Goal: Task Accomplishment & Management: Use online tool/utility

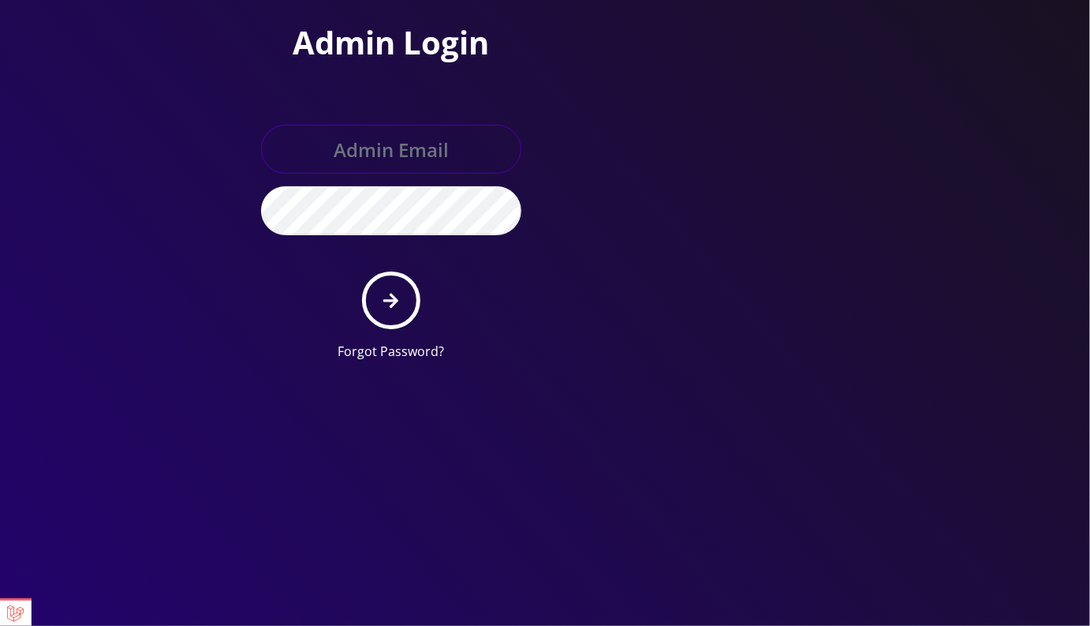
click at [382, 144] on input "text" at bounding box center [391, 149] width 260 height 49
type input "master@britex.pw"
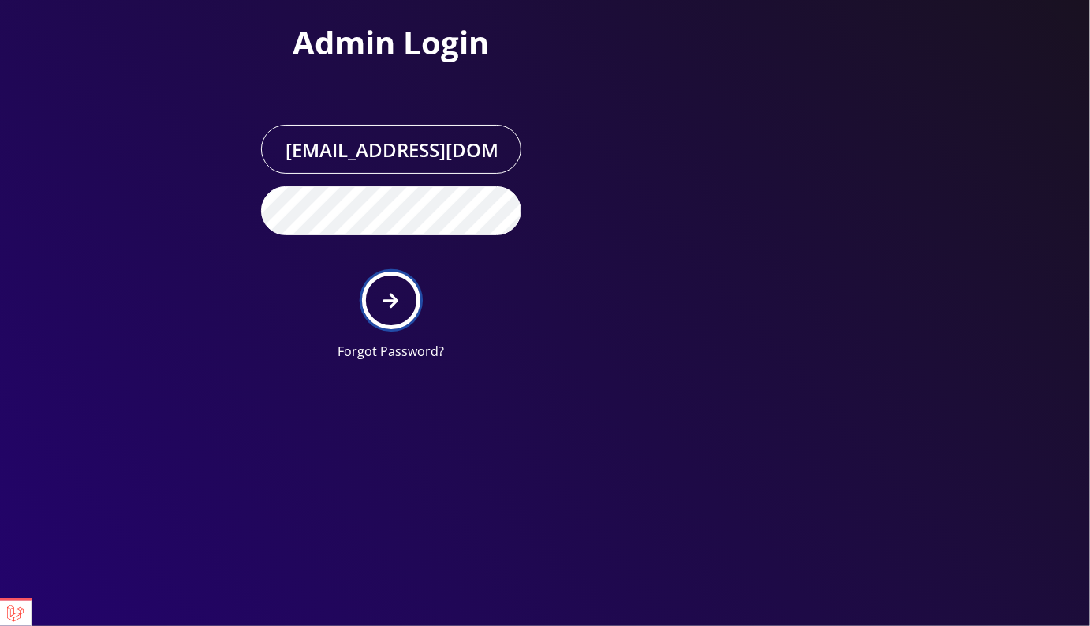
click at [387, 305] on icon "submit" at bounding box center [390, 300] width 15 height 17
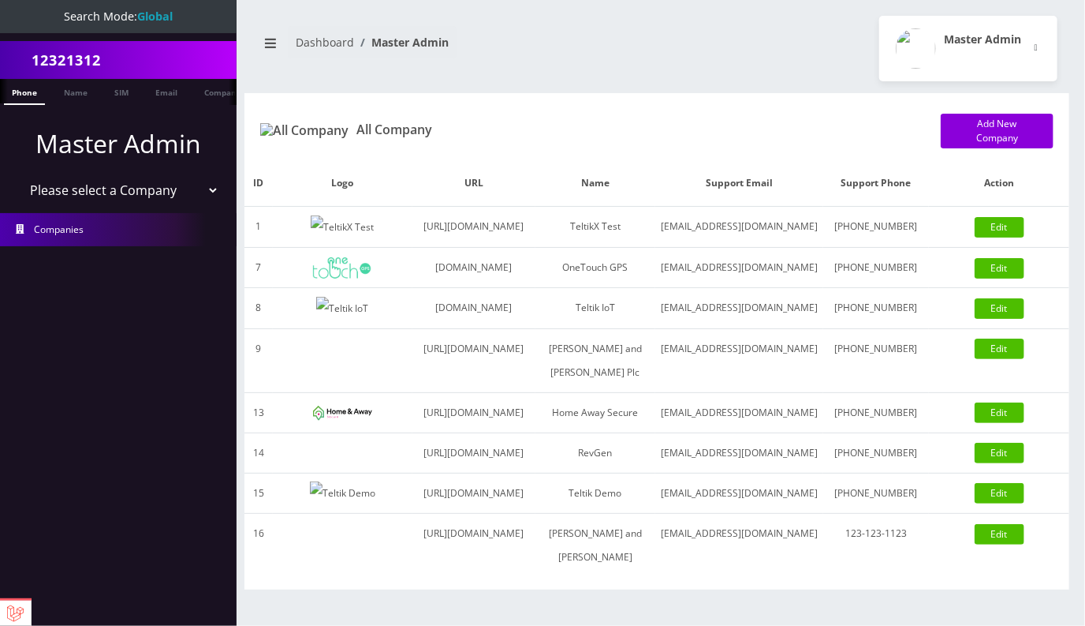
click at [122, 191] on select "Please select a Company TeltikX Test OneTouch GPS Teltik IoT [PERSON_NAME] and …" at bounding box center [118, 190] width 201 height 30
select select "1"
click at [18, 175] on select "Please select a Company TeltikX Test OneTouch GPS Teltik IoT [PERSON_NAME] and …" at bounding box center [118, 190] width 201 height 30
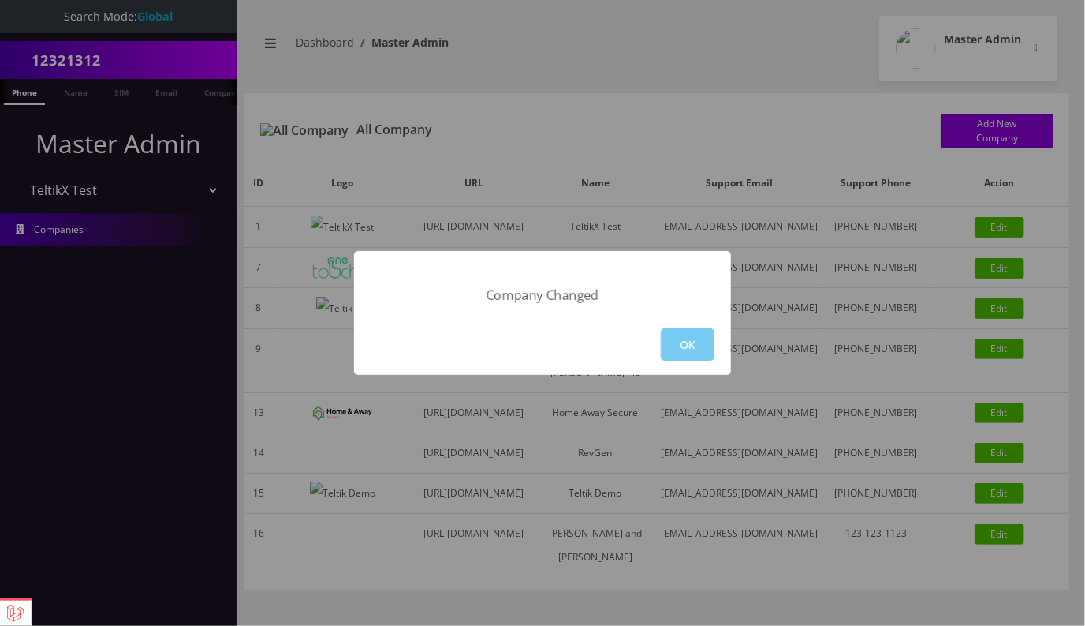
click at [692, 338] on button "OK" at bounding box center [688, 344] width 54 height 32
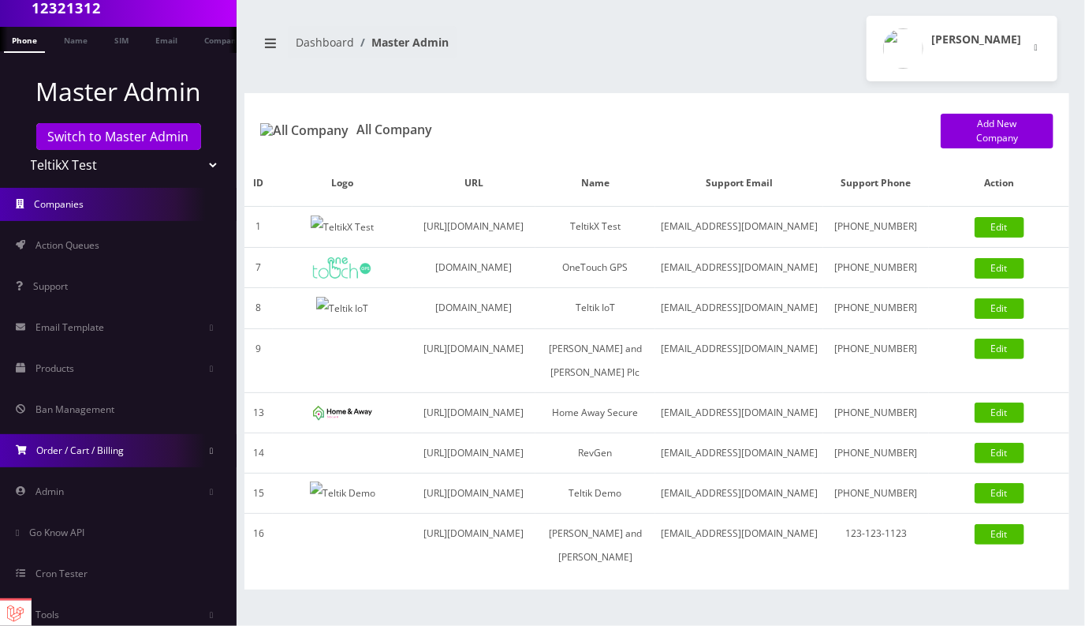
scroll to position [135, 0]
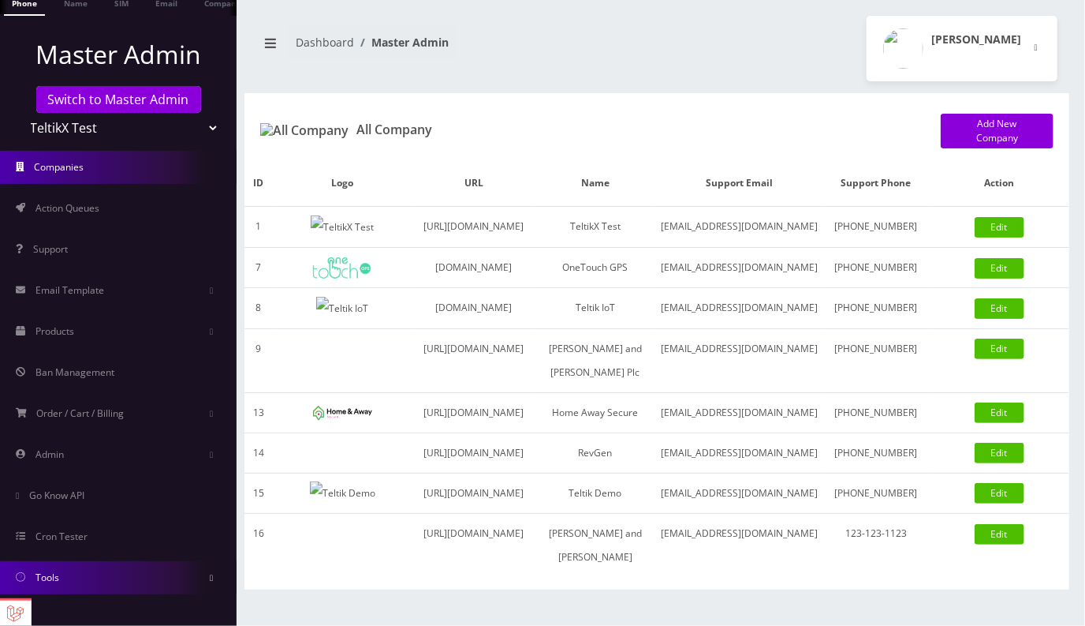
click at [69, 581] on link "Tools" at bounding box center [118, 577] width 237 height 33
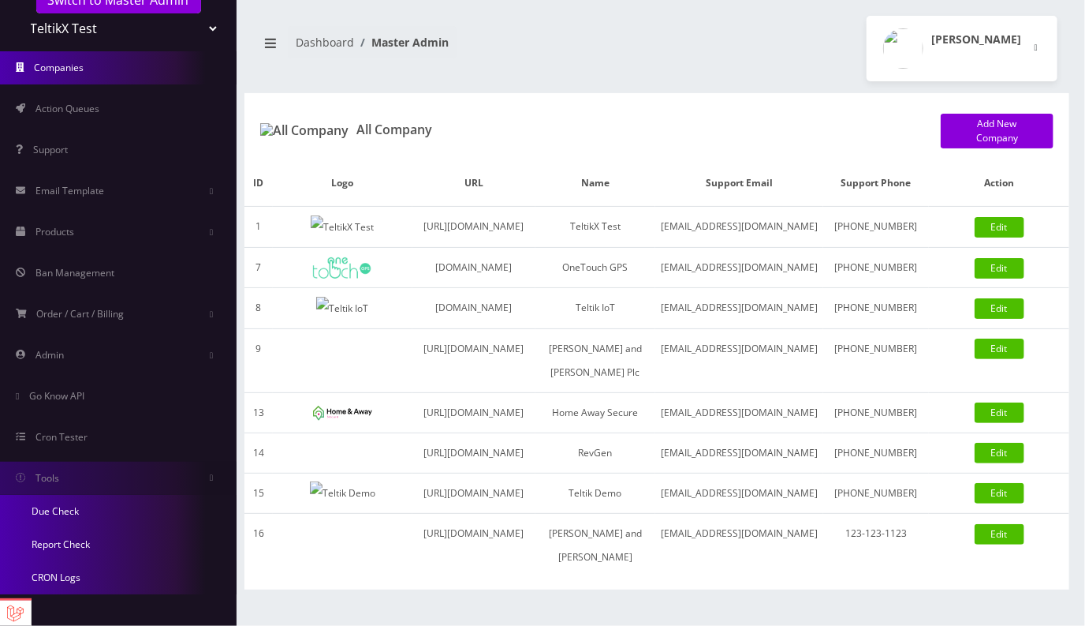
click at [69, 578] on link "CRON Logs" at bounding box center [118, 577] width 237 height 33
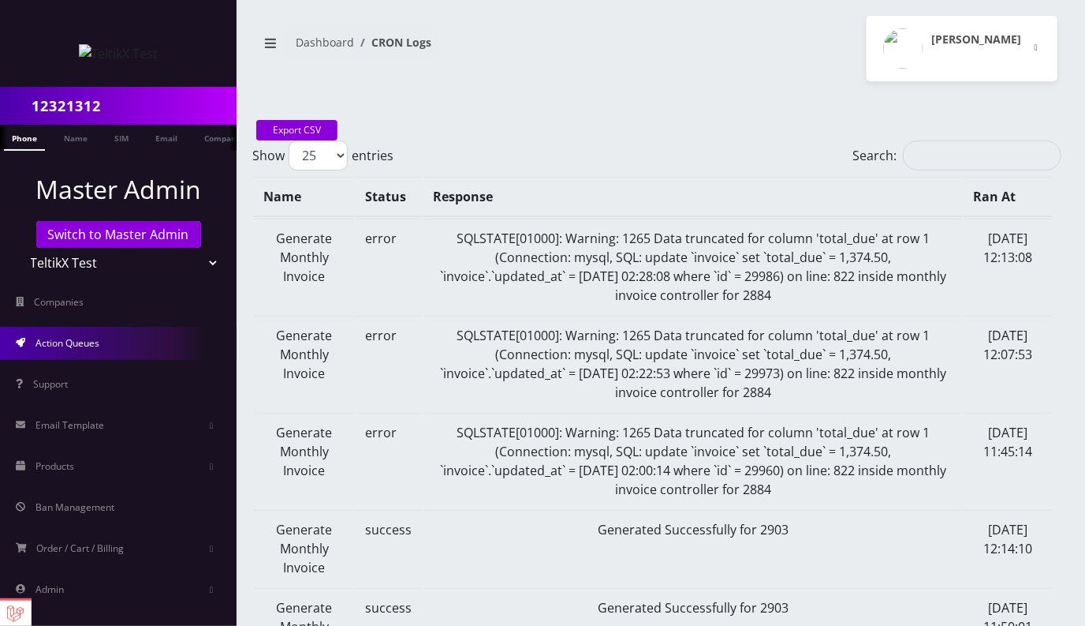
click at [69, 346] on span "Action Queues" at bounding box center [67, 342] width 64 height 13
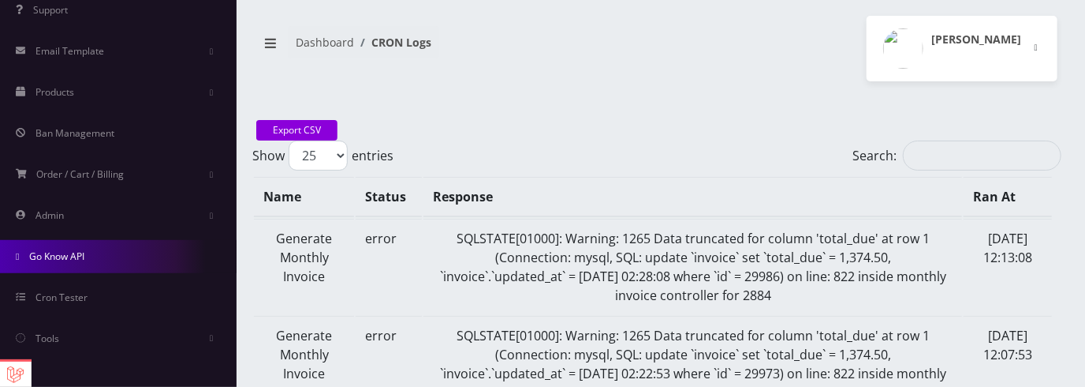
scroll to position [200, 0]
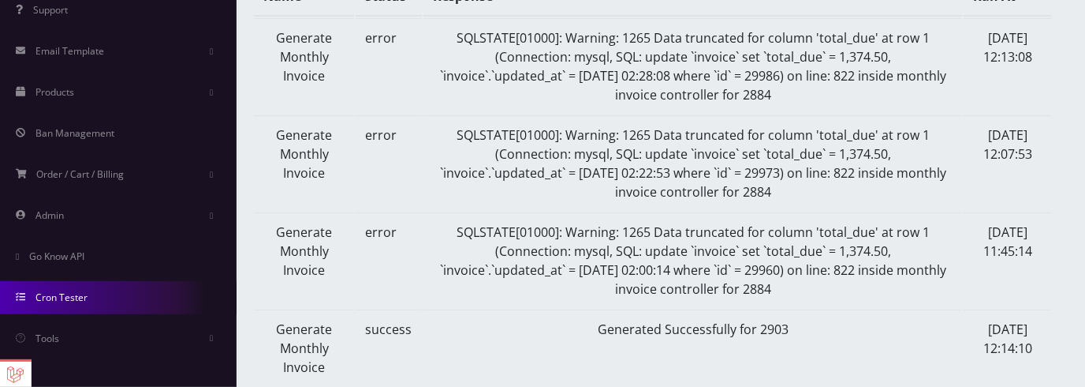
click at [95, 295] on link "Cron Tester" at bounding box center [118, 297] width 237 height 33
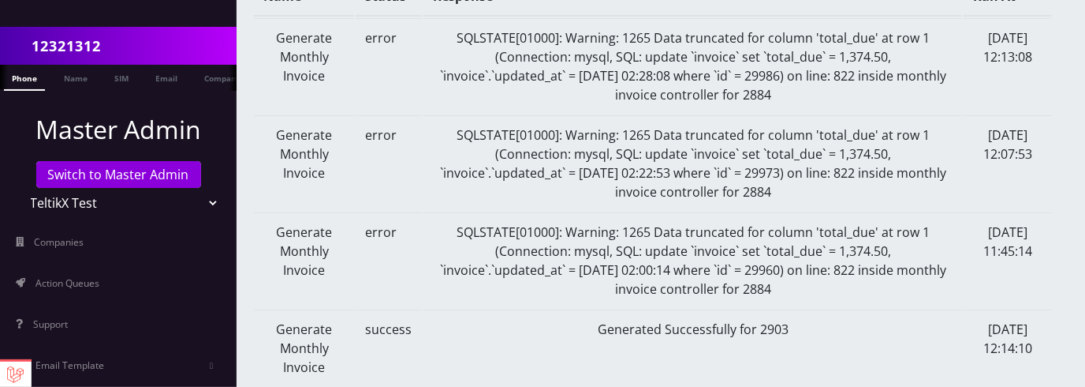
scroll to position [110, 0]
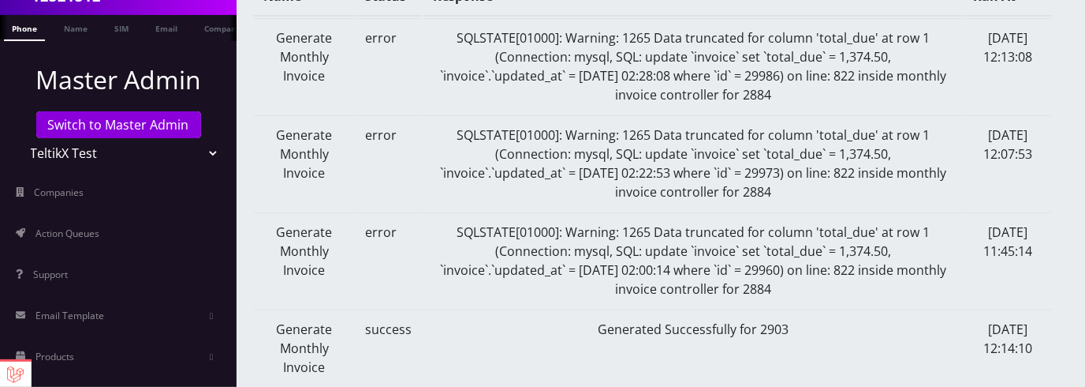
drag, startPoint x: 92, startPoint y: 239, endPoint x: 237, endPoint y: 246, distance: 146.1
click at [92, 239] on link "Action Queues" at bounding box center [118, 233] width 237 height 33
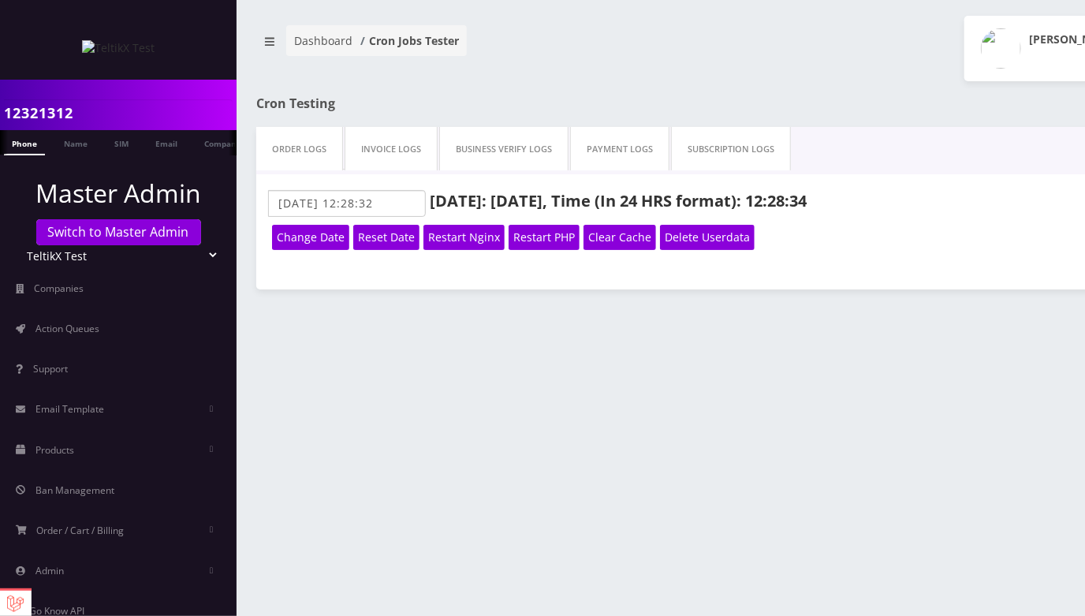
click at [313, 150] on link "Order Logs" at bounding box center [299, 149] width 87 height 44
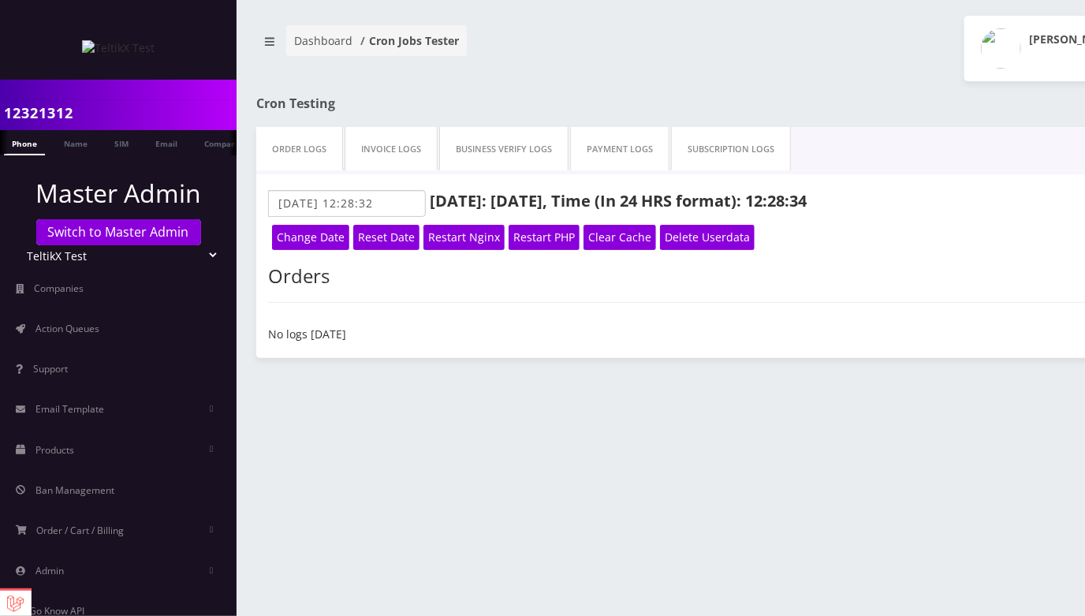
click at [425, 149] on link "Invoice Logs" at bounding box center [391, 149] width 93 height 44
click at [527, 155] on link "Business Verify Logs" at bounding box center [503, 149] width 129 height 44
click at [631, 153] on link "Payment Logs" at bounding box center [619, 149] width 99 height 44
click at [693, 150] on link "Subscription Logs" at bounding box center [731, 149] width 120 height 44
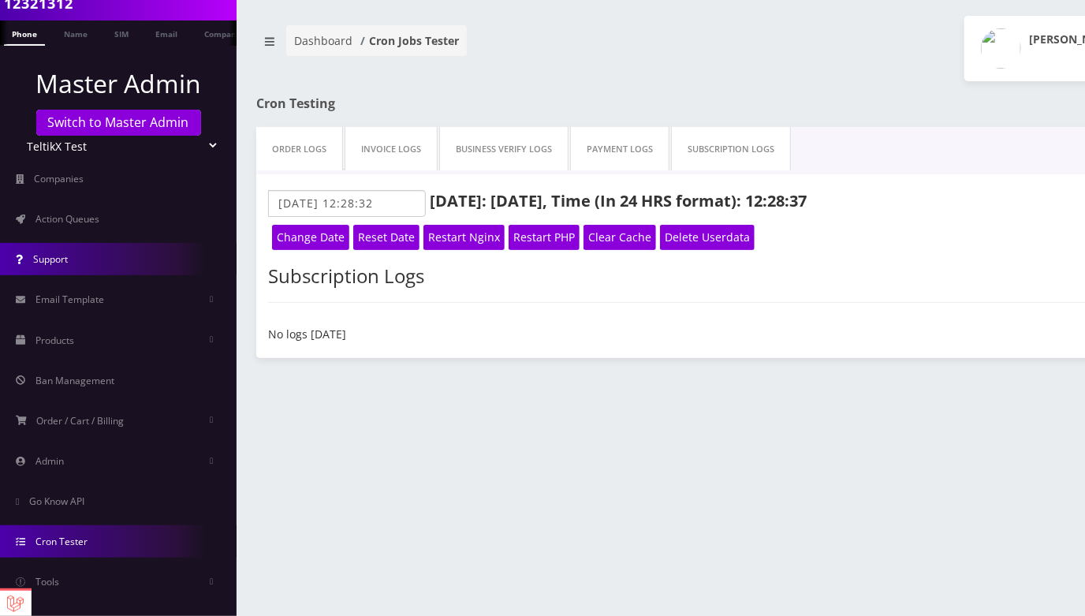
scroll to position [9, 0]
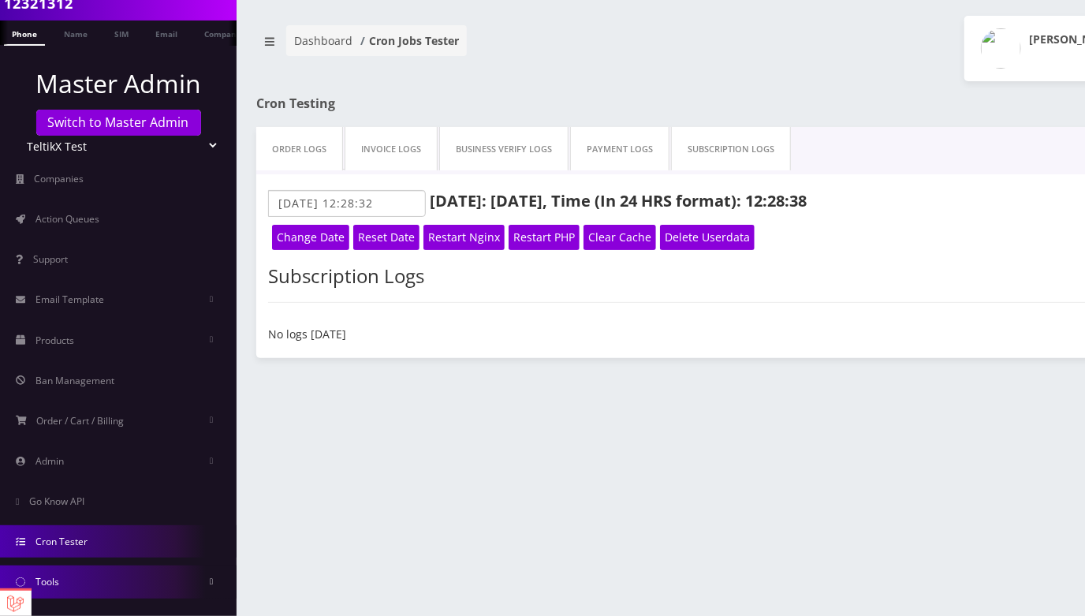
click at [67, 376] on link "Tools" at bounding box center [118, 582] width 237 height 32
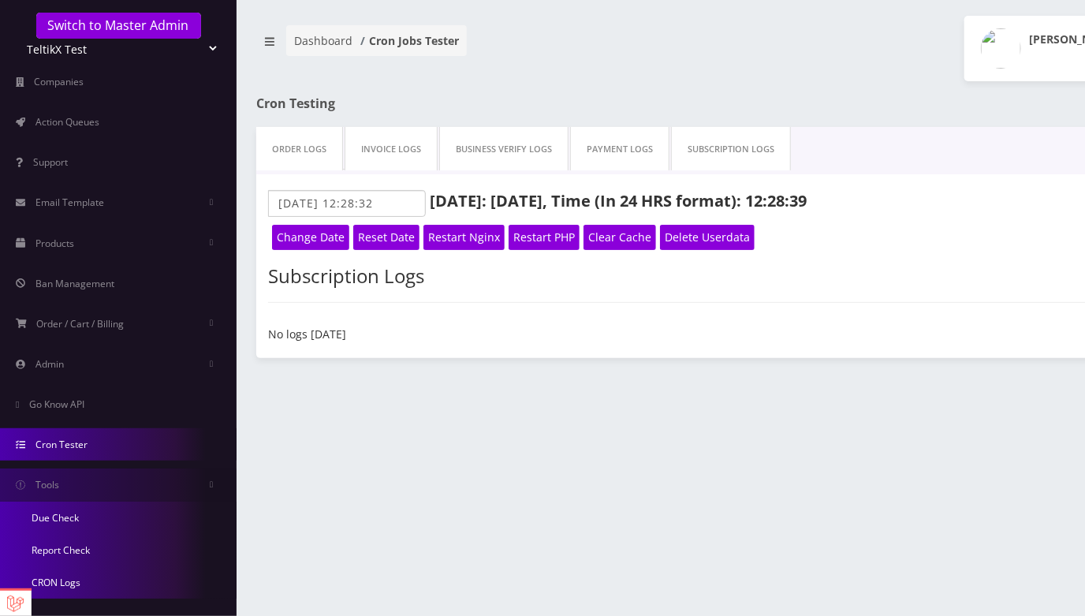
click at [67, 376] on link "CRON Logs" at bounding box center [118, 582] width 237 height 32
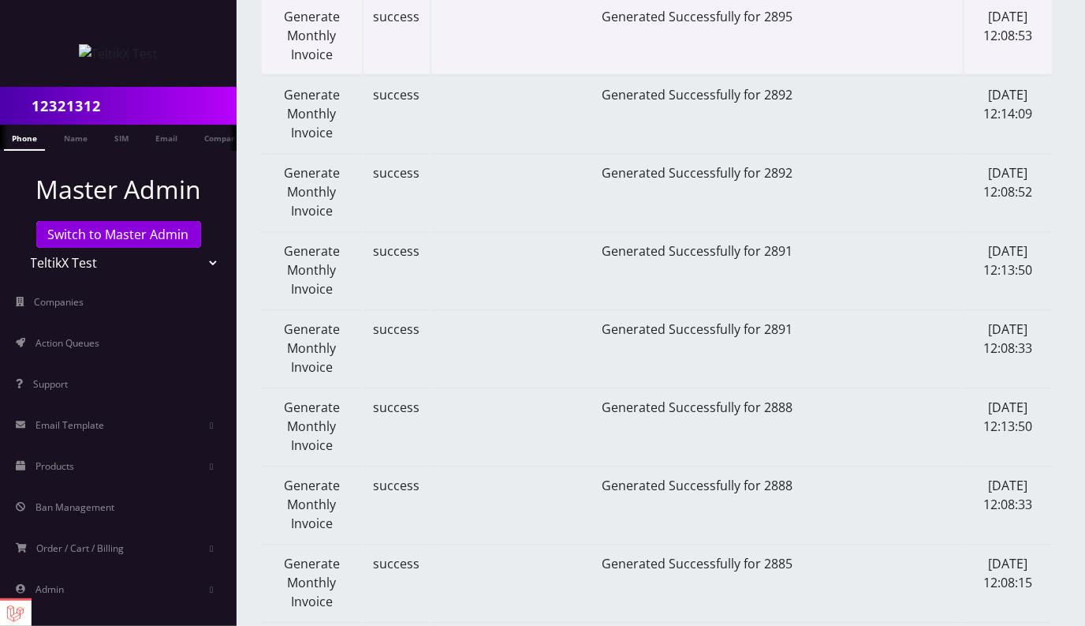
scroll to position [1638, 0]
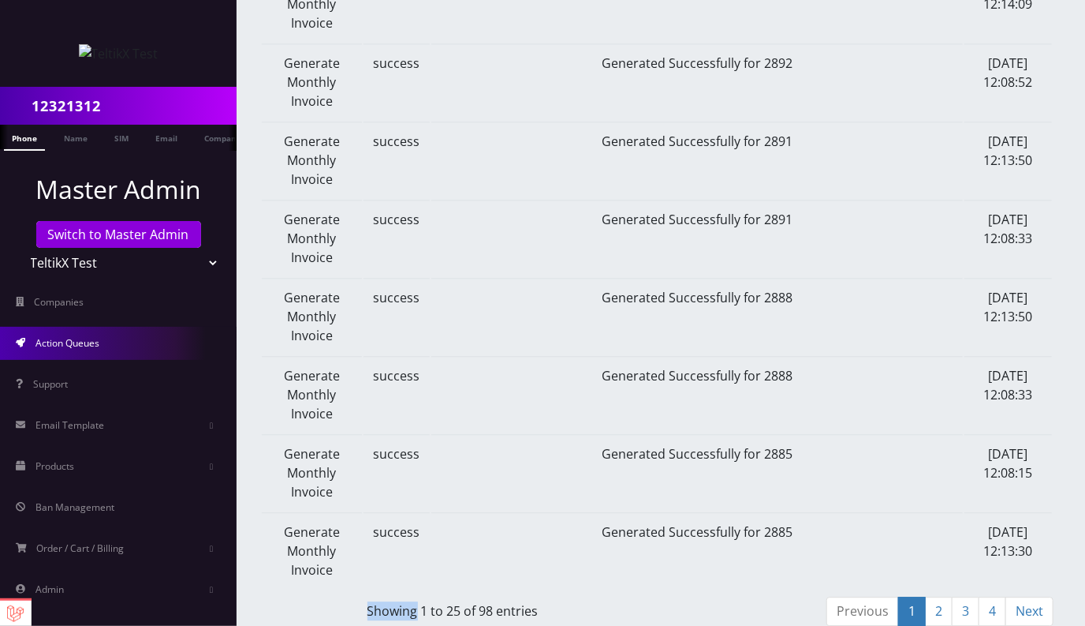
click at [140, 349] on link "Action Queues" at bounding box center [118, 343] width 237 height 33
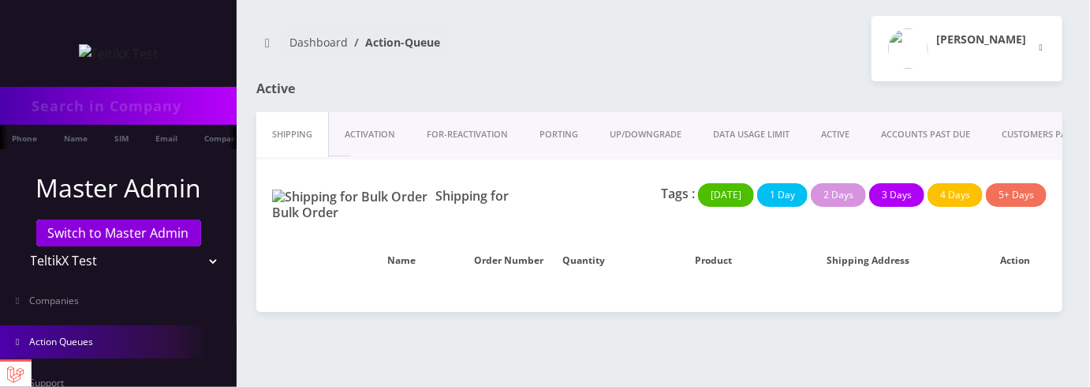
type input "12321312"
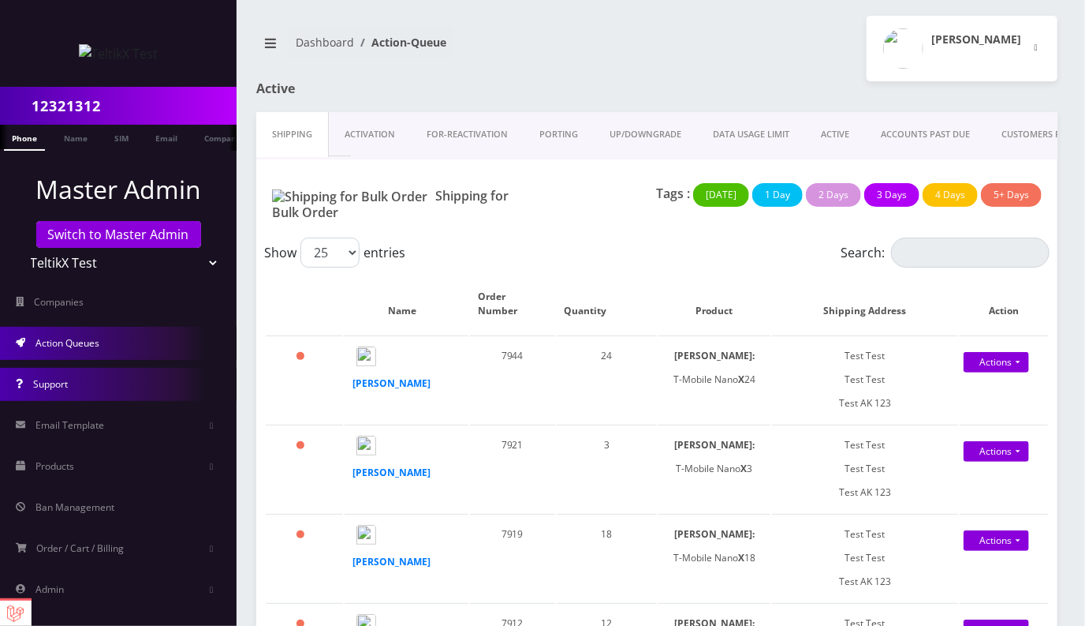
click at [73, 379] on link "Support" at bounding box center [118, 384] width 237 height 33
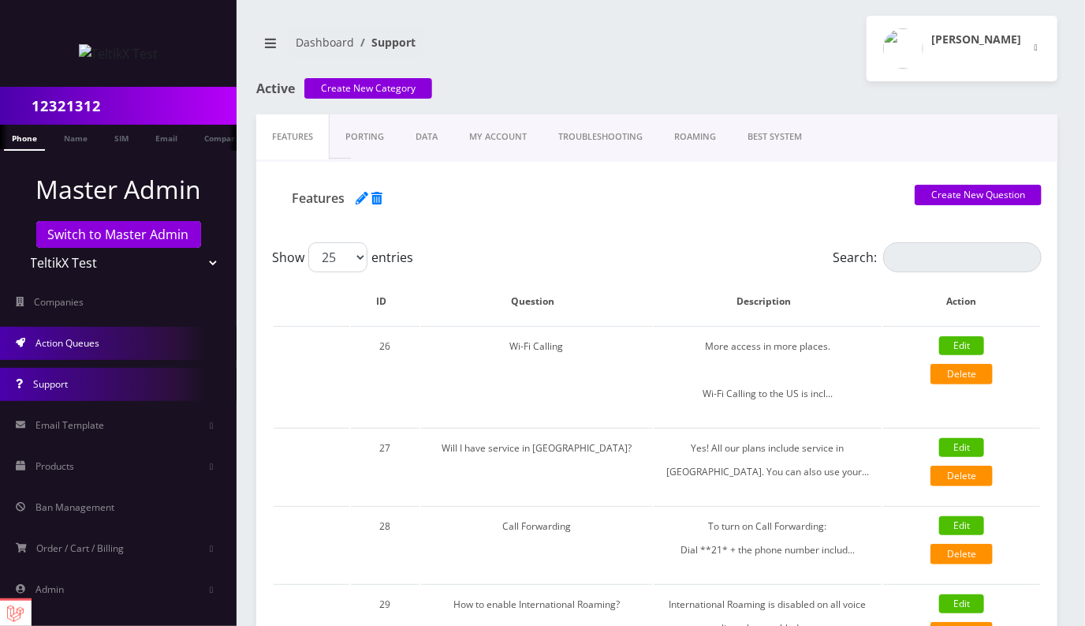
scroll to position [135, 0]
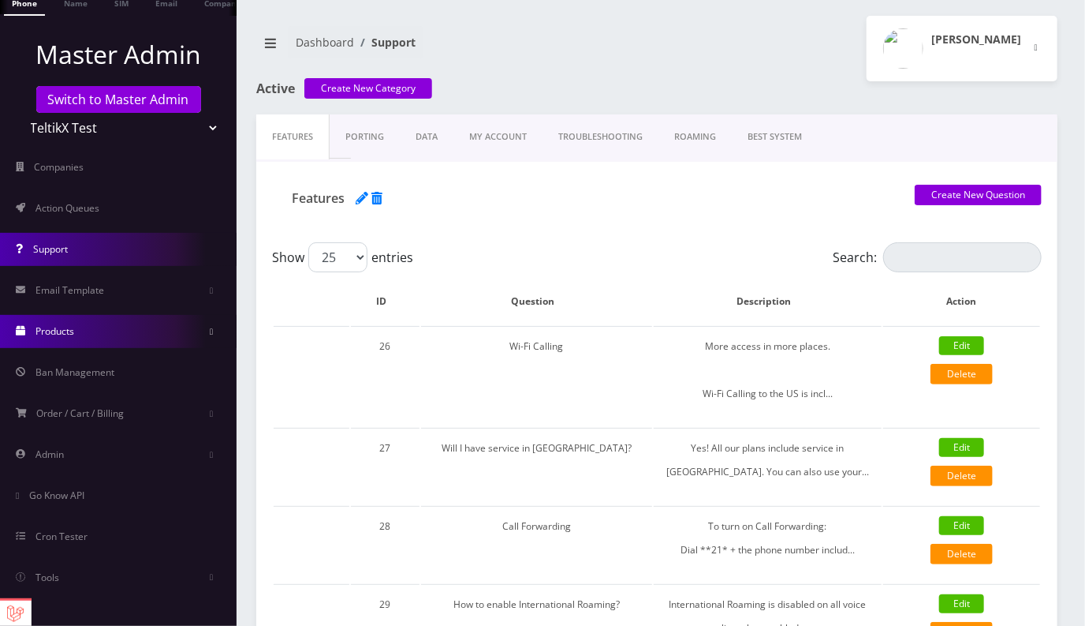
click at [88, 330] on link "Products" at bounding box center [118, 331] width 237 height 33
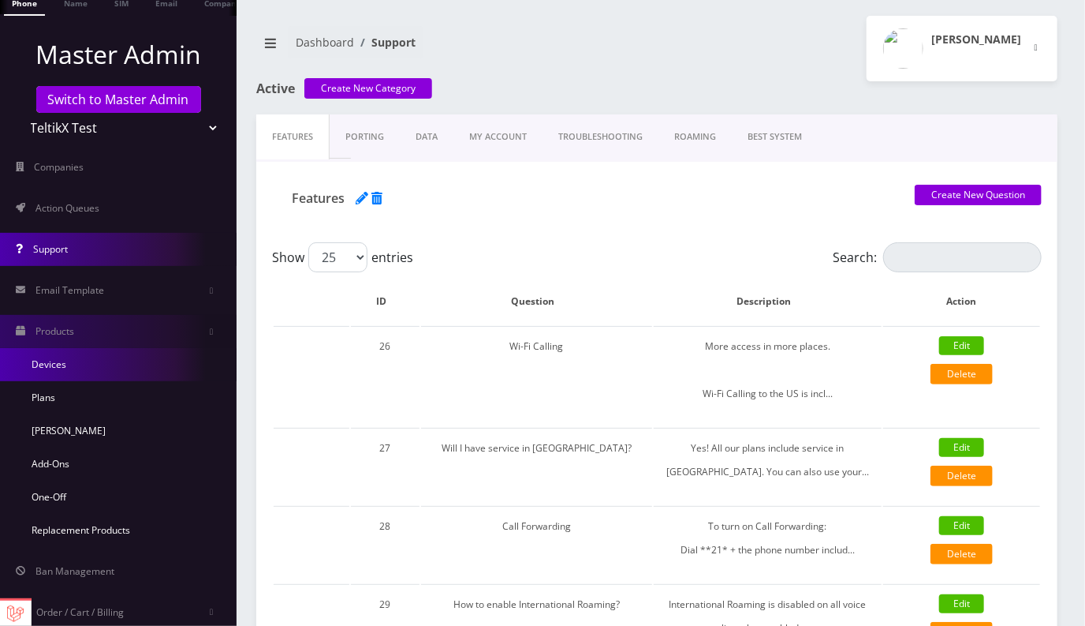
click at [73, 363] on link "Devices" at bounding box center [118, 364] width 237 height 33
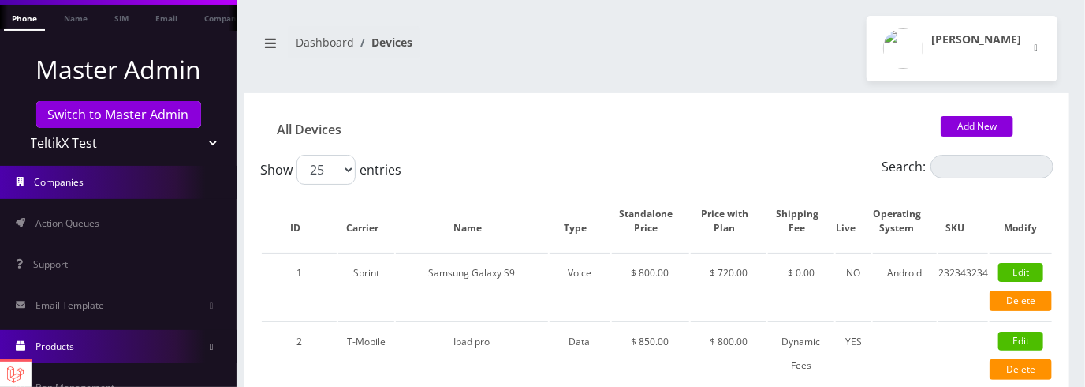
scroll to position [374, 0]
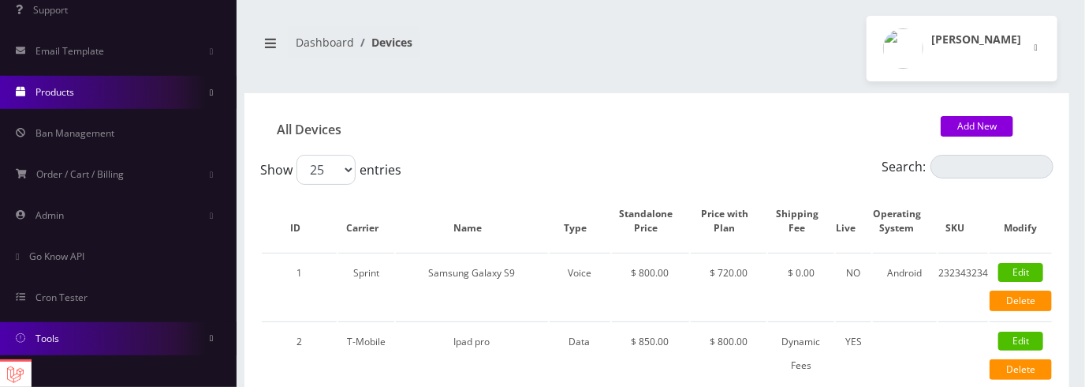
click at [65, 338] on link "Tools" at bounding box center [118, 338] width 237 height 33
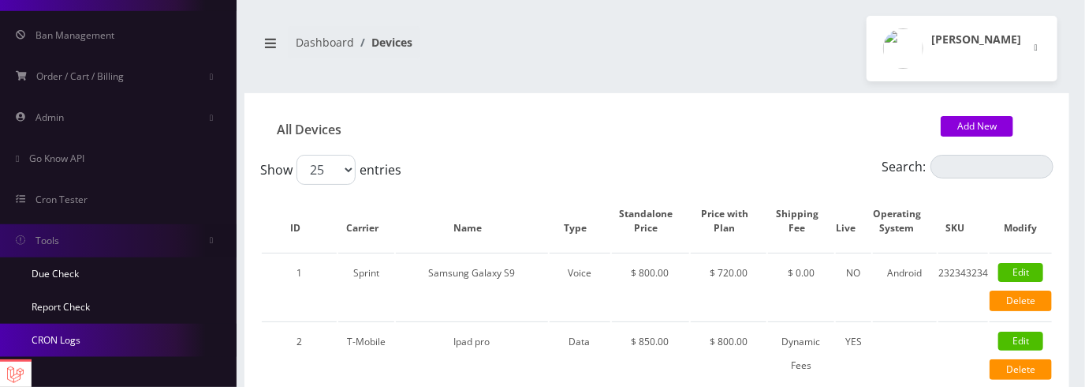
scroll to position [473, 0]
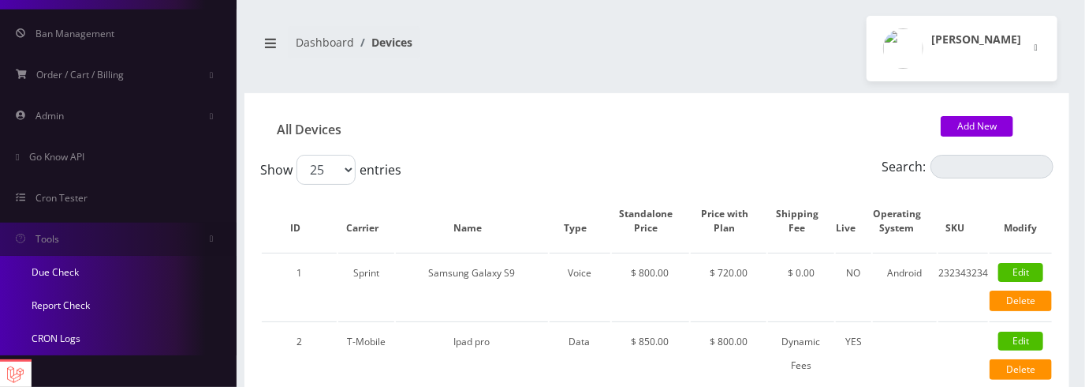
click at [74, 342] on link "CRON Logs" at bounding box center [118, 338] width 237 height 33
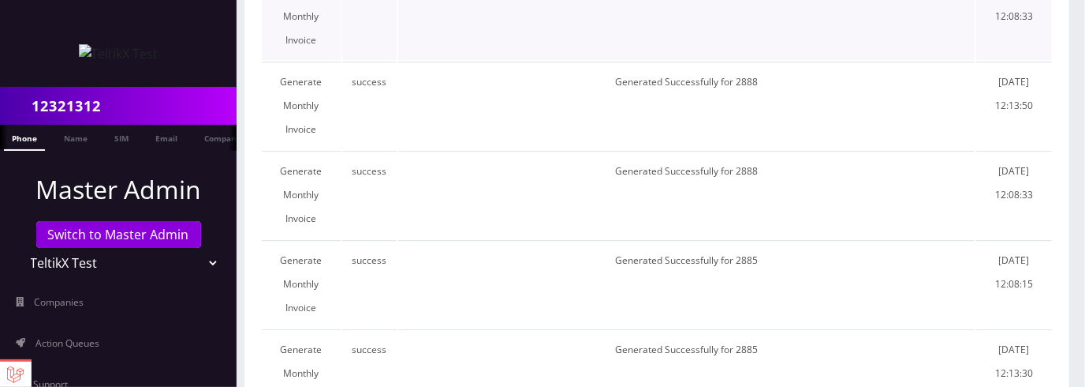
scroll to position [2128, 0]
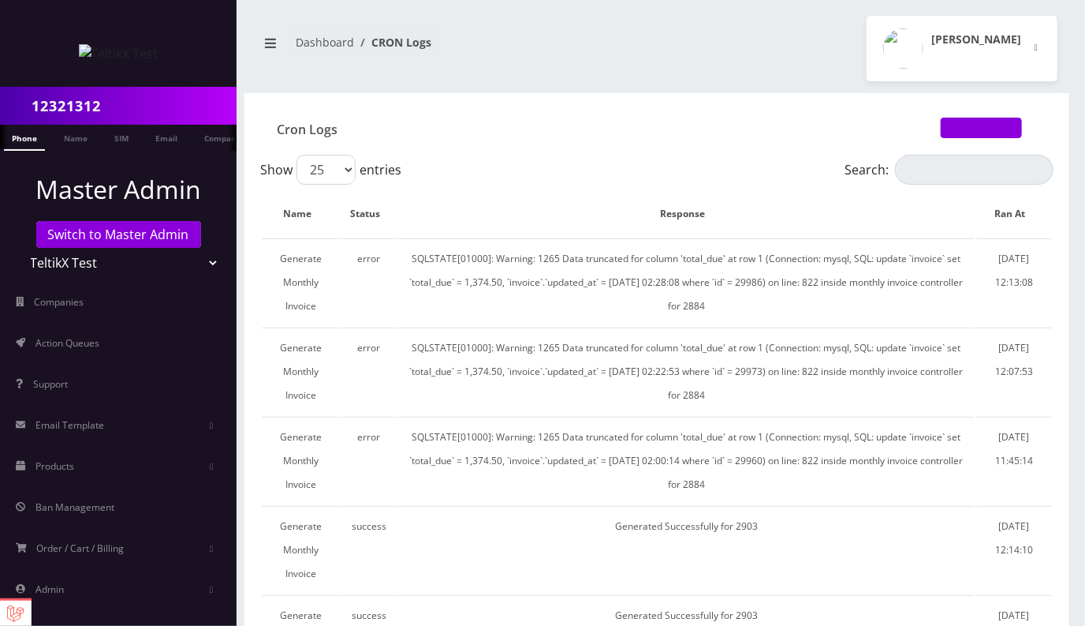
click at [988, 128] on link "Export CSV" at bounding box center [981, 128] width 81 height 21
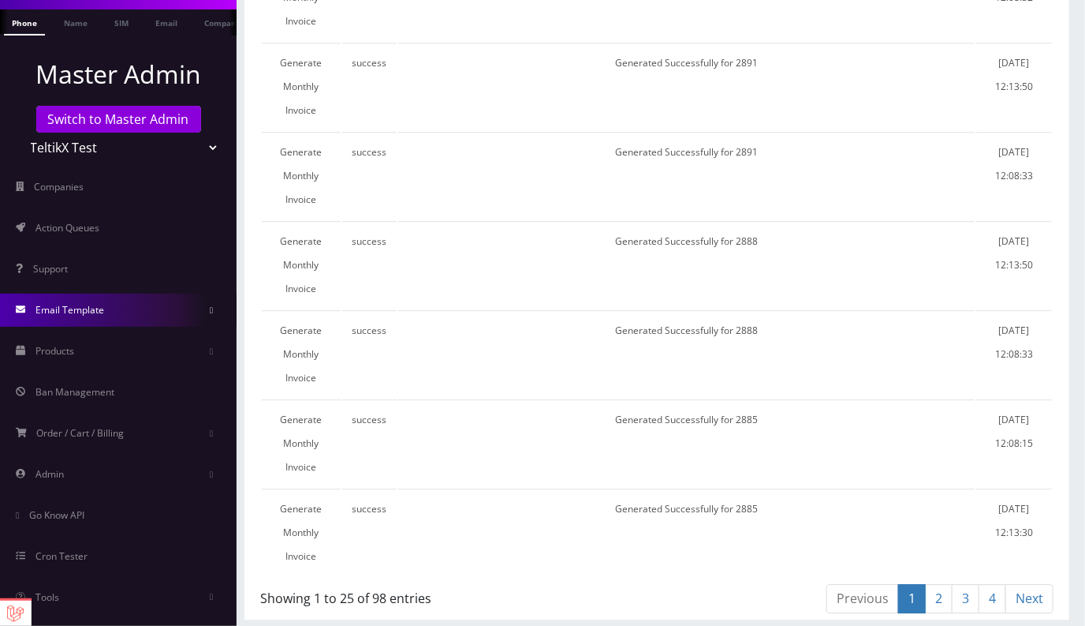
scroll to position [135, 0]
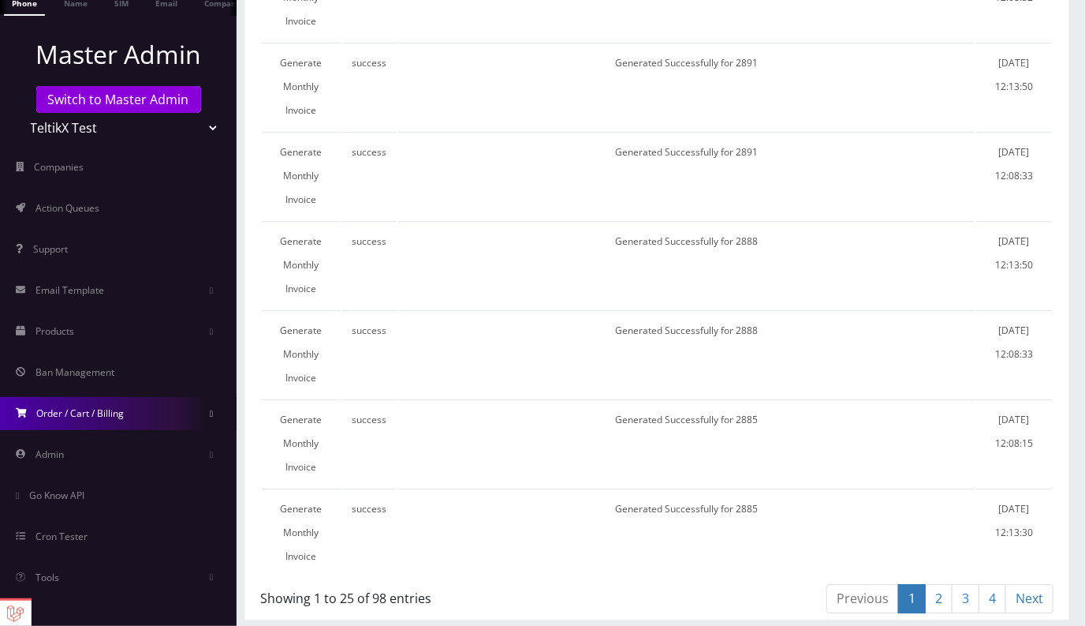
click at [90, 386] on span "Order / Cart / Billing" at bounding box center [81, 412] width 88 height 13
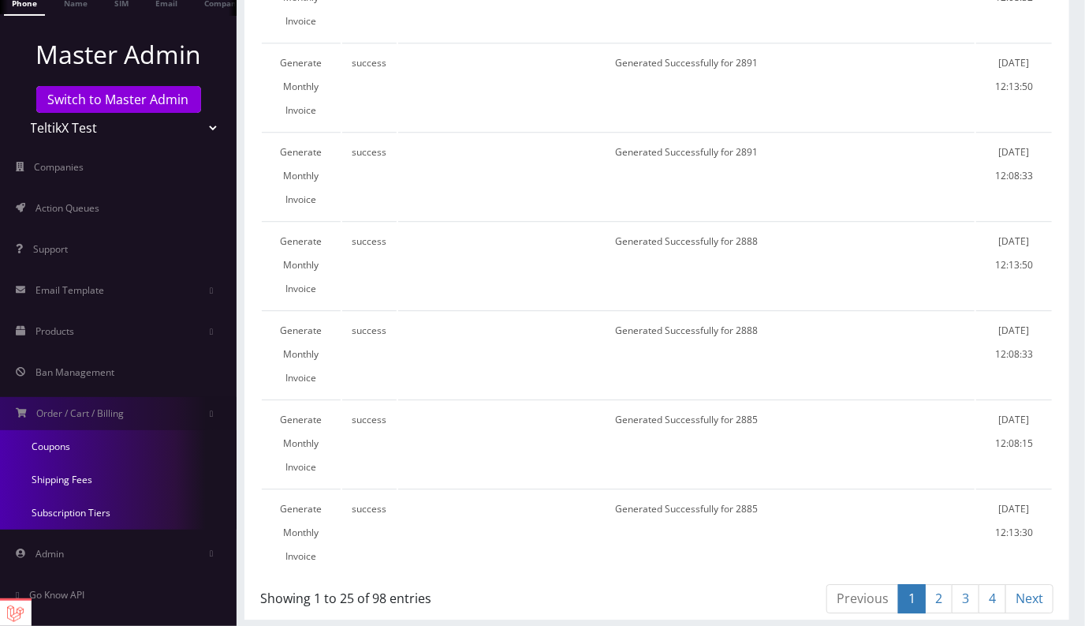
click at [64, 386] on link "Coupons" at bounding box center [118, 446] width 237 height 33
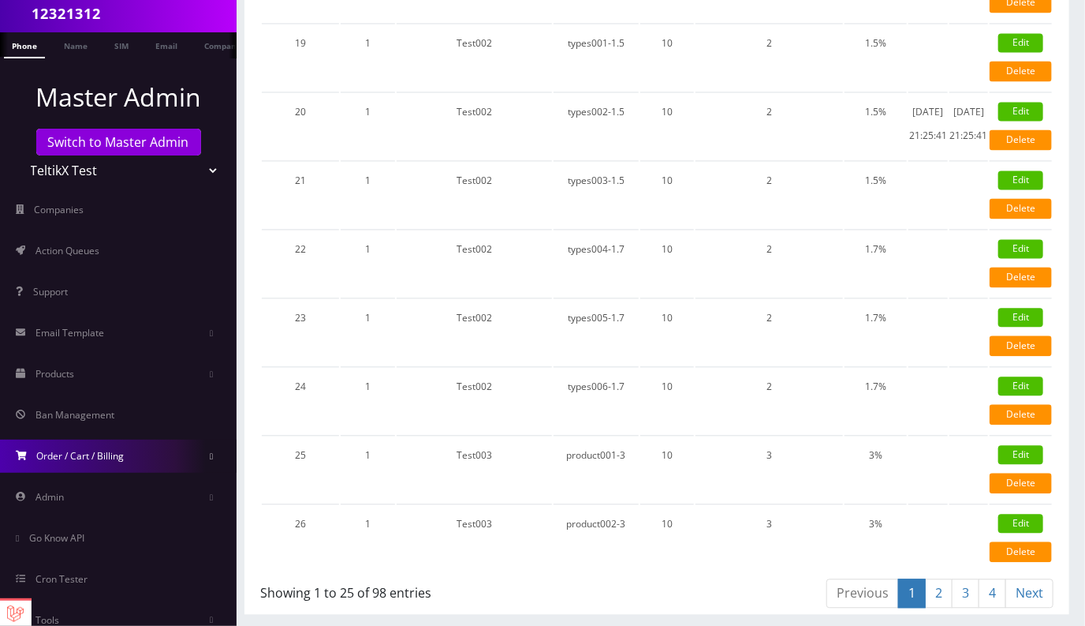
scroll to position [135, 0]
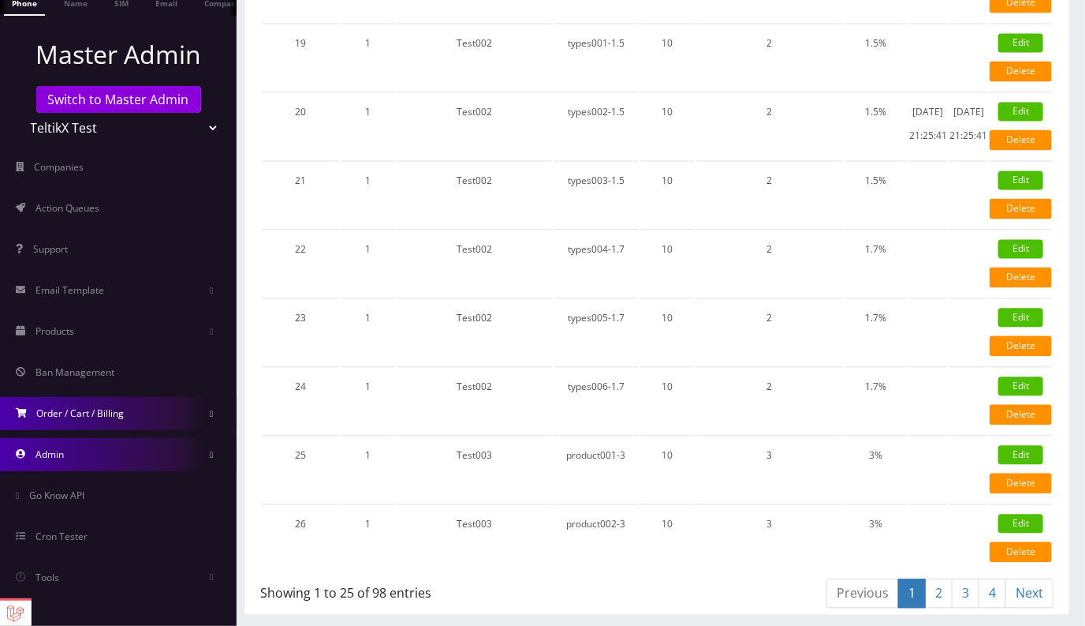
click at [61, 456] on span "Admin" at bounding box center [49, 453] width 28 height 13
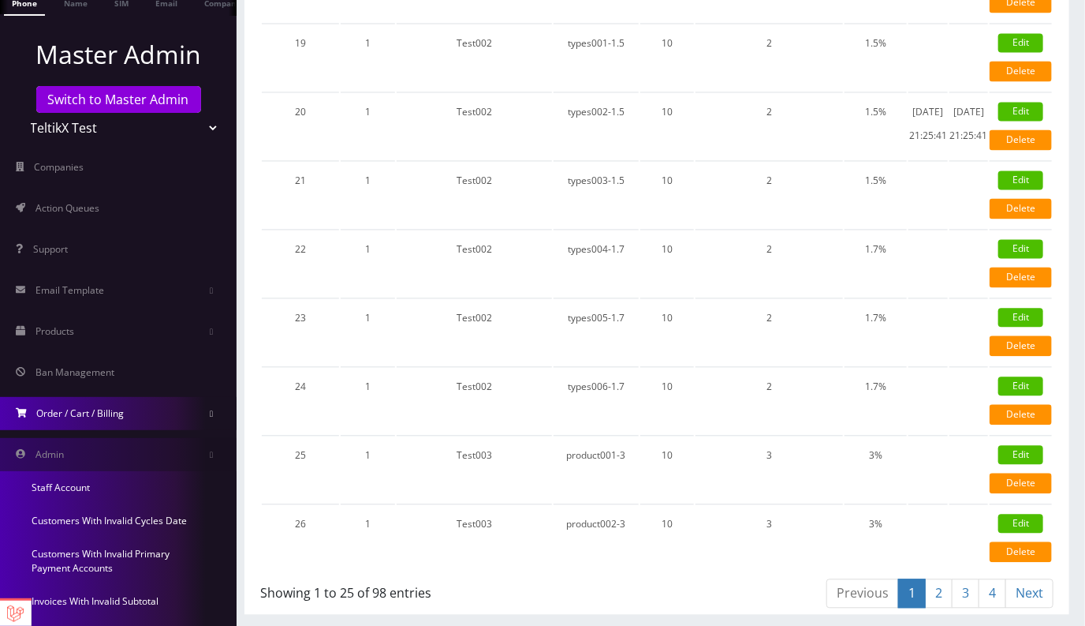
click at [82, 486] on link "Staff Account" at bounding box center [118, 487] width 237 height 33
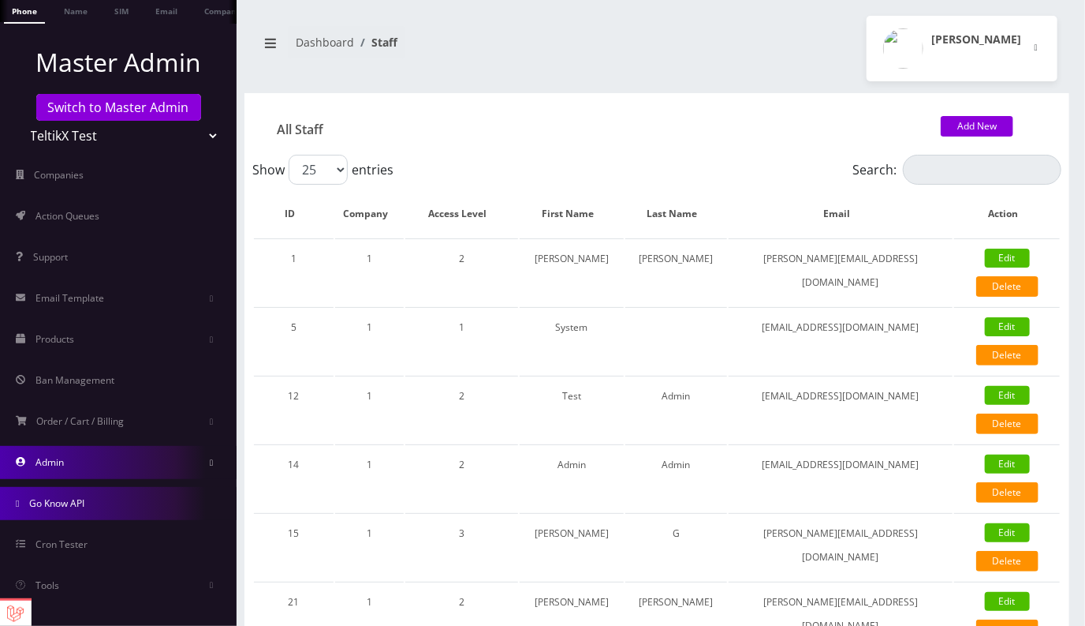
scroll to position [135, 0]
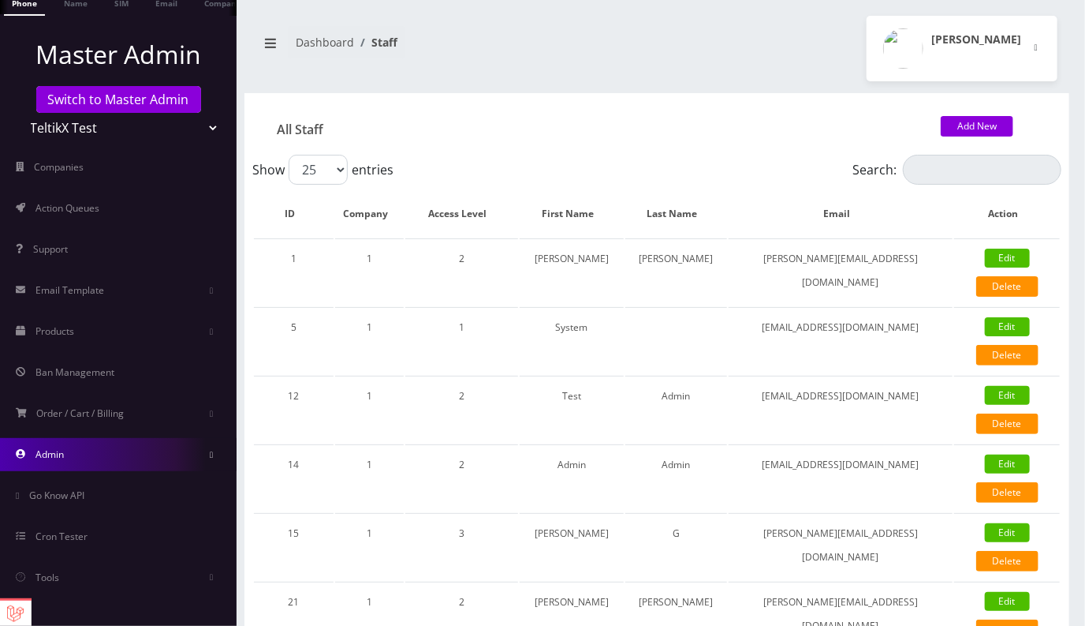
click at [100, 458] on link "Admin" at bounding box center [118, 454] width 237 height 33
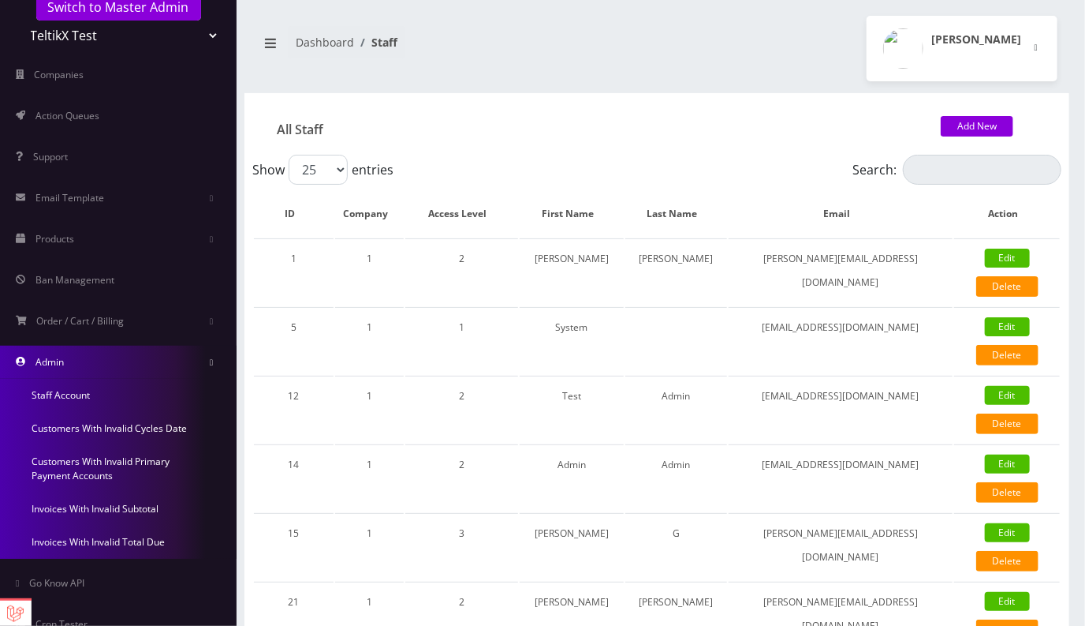
scroll to position [232, 0]
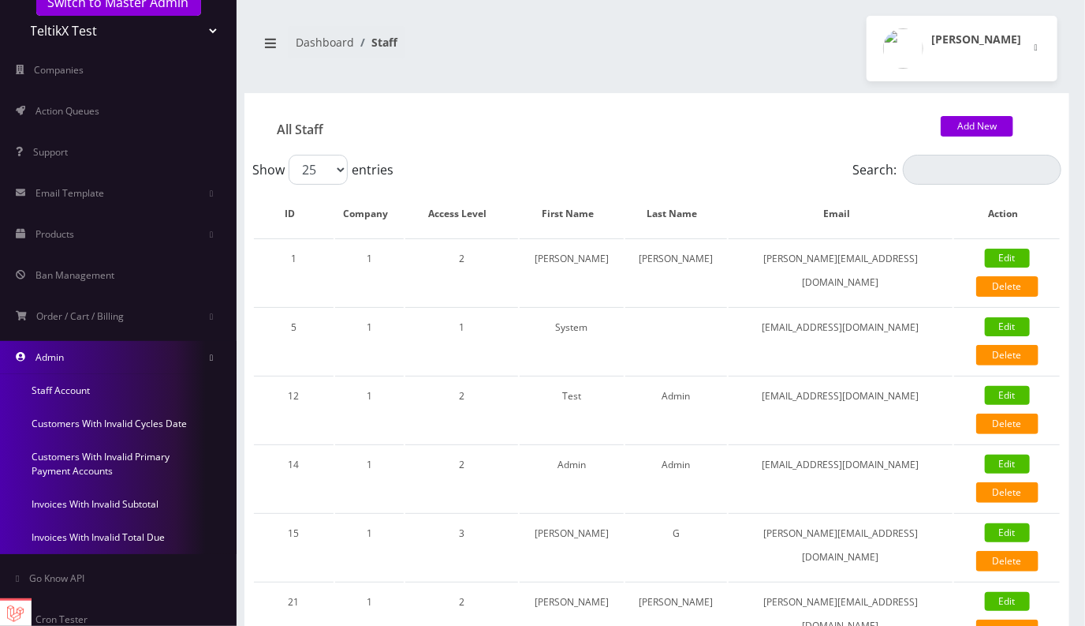
click at [128, 426] on link "Customers With Invalid Cycles Date" at bounding box center [118, 423] width 237 height 33
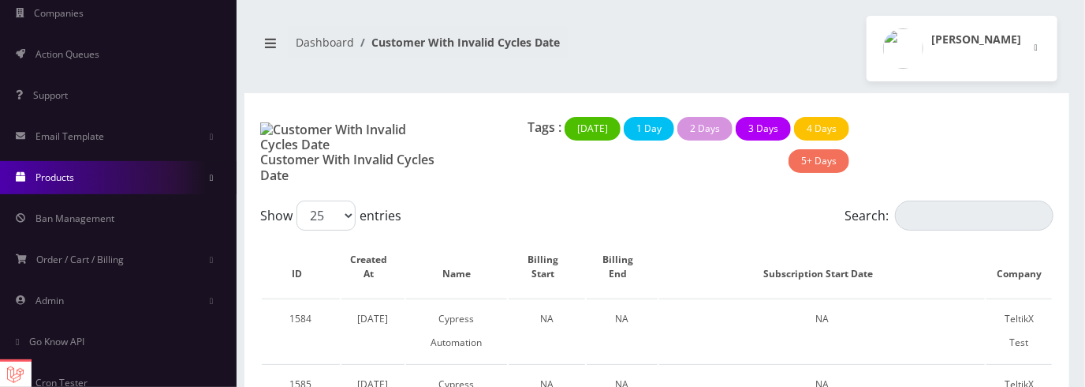
scroll to position [374, 0]
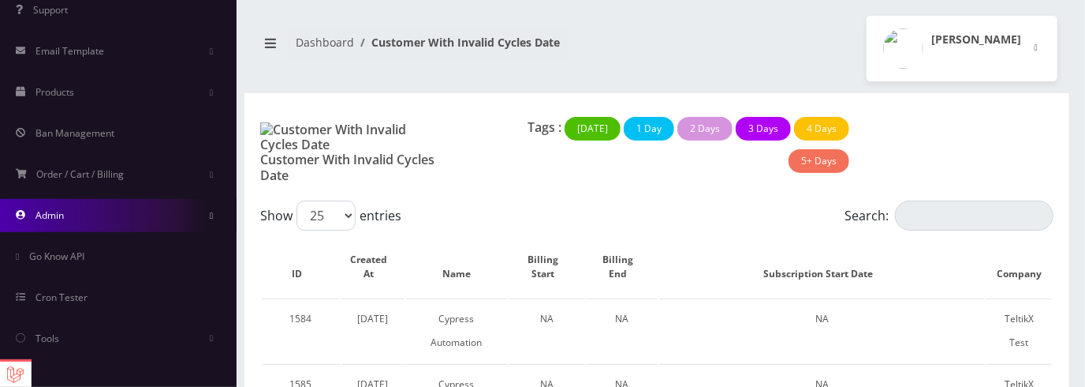
click at [92, 217] on link "Admin" at bounding box center [118, 215] width 237 height 33
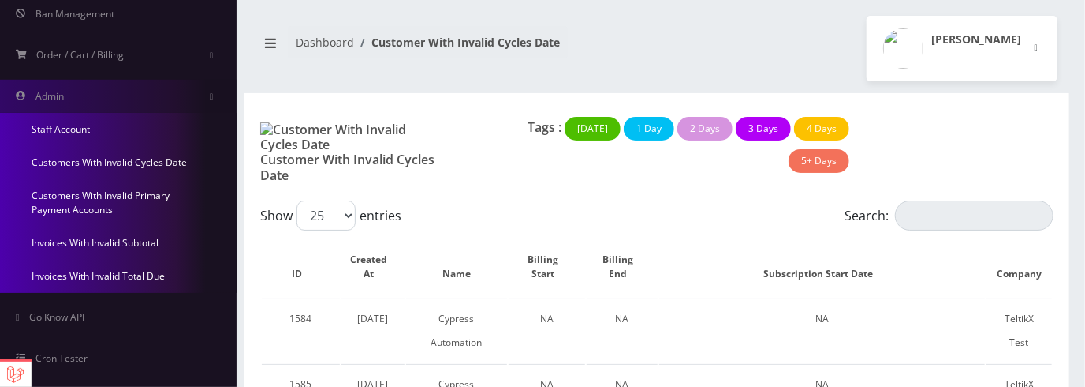
scroll to position [494, 0]
drag, startPoint x: 338, startPoint y: 144, endPoint x: 308, endPoint y: 139, distance: 29.7
click at [278, 130] on h1 "Customer With Invalid Cycles Date" at bounding box center [350, 152] width 181 height 61
copy h1 "Customer With Invalid Cycles Date"
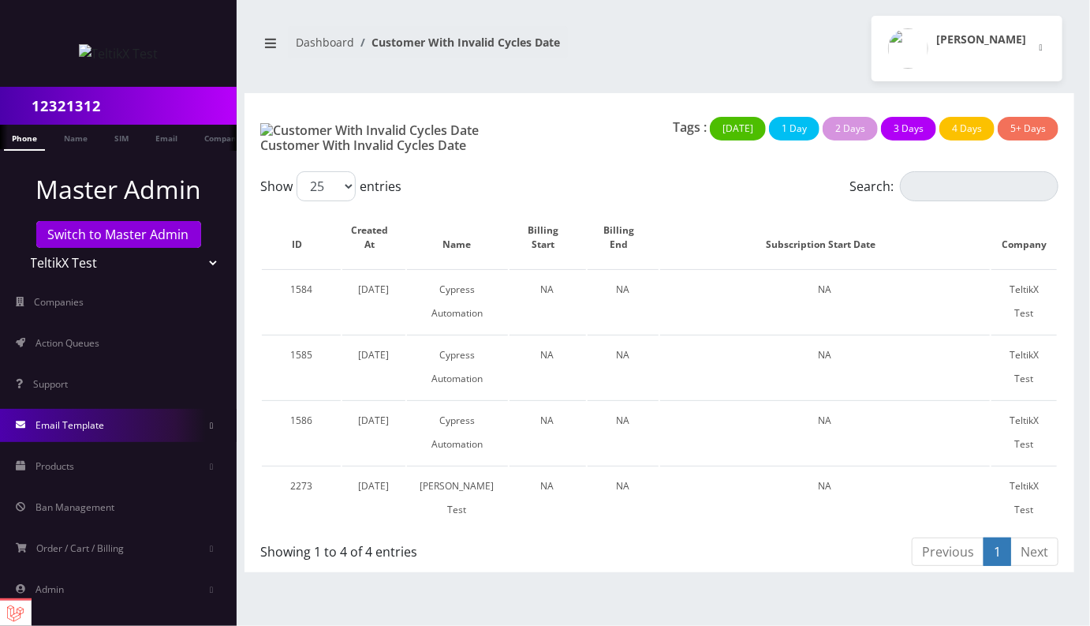
scroll to position [135, 0]
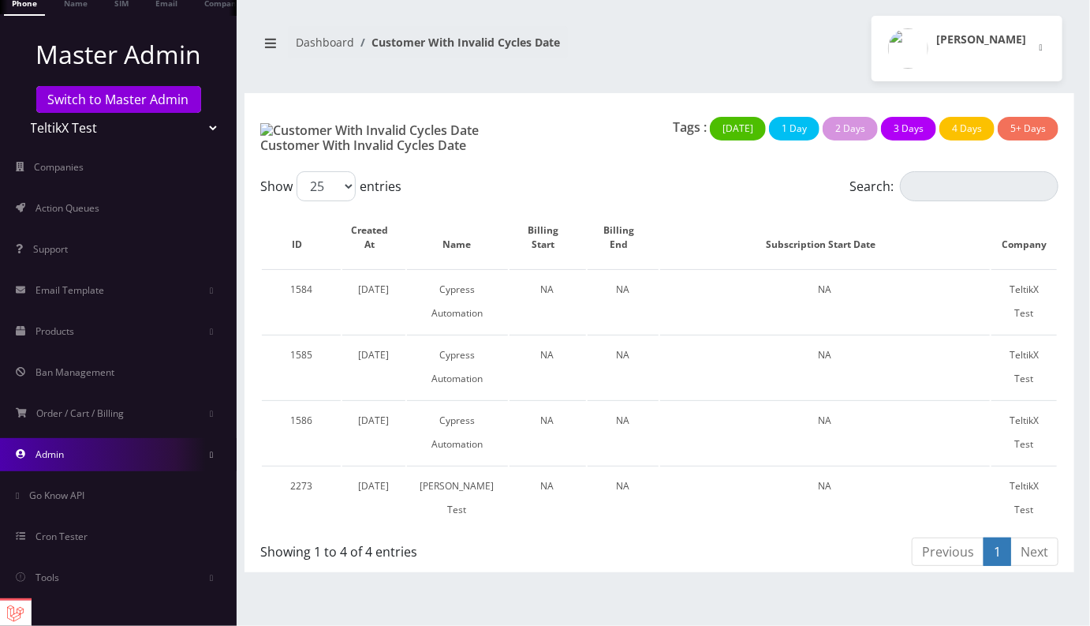
click at [79, 386] on link "Admin" at bounding box center [118, 454] width 237 height 33
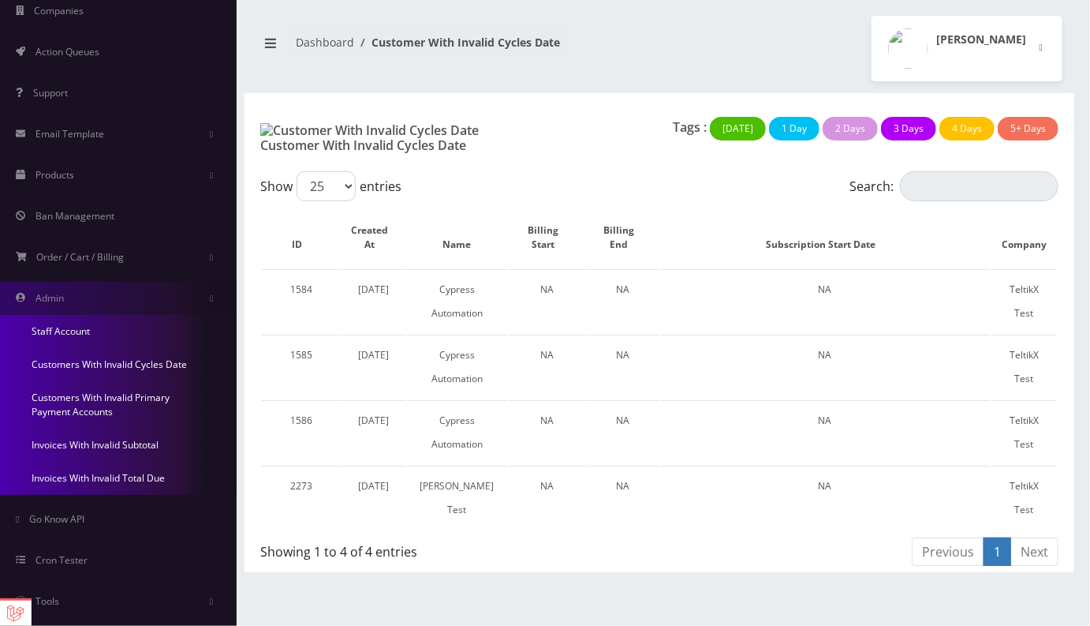
scroll to position [293, 0]
drag, startPoint x: 84, startPoint y: 443, endPoint x: 113, endPoint y: 443, distance: 29.2
click at [84, 386] on link "Invoices With Invalid Subtotal" at bounding box center [118, 443] width 237 height 33
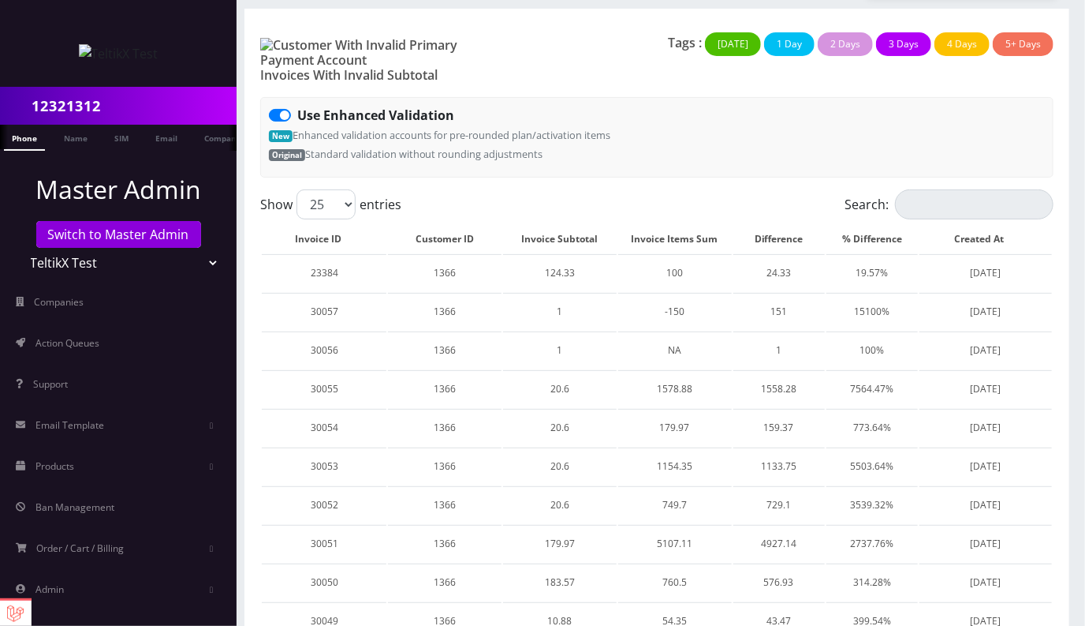
scroll to position [116, 0]
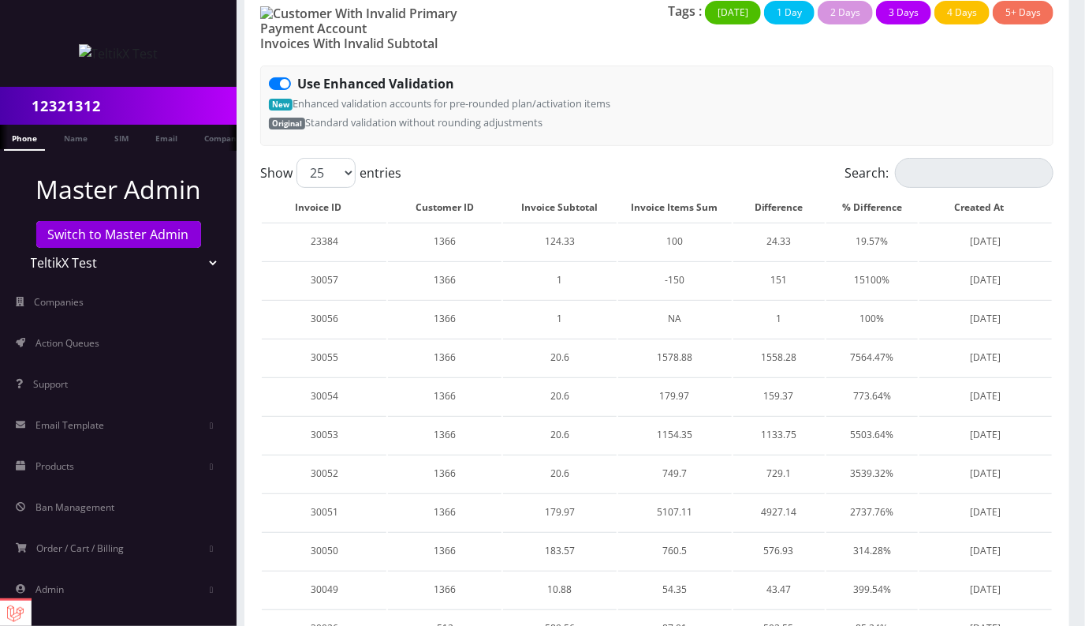
click at [297, 74] on label "Use Enhanced Validation" at bounding box center [375, 83] width 157 height 19
click at [297, 74] on input "Use Enhanced Validation" at bounding box center [302, 79] width 10 height 10
checkbox input "false"
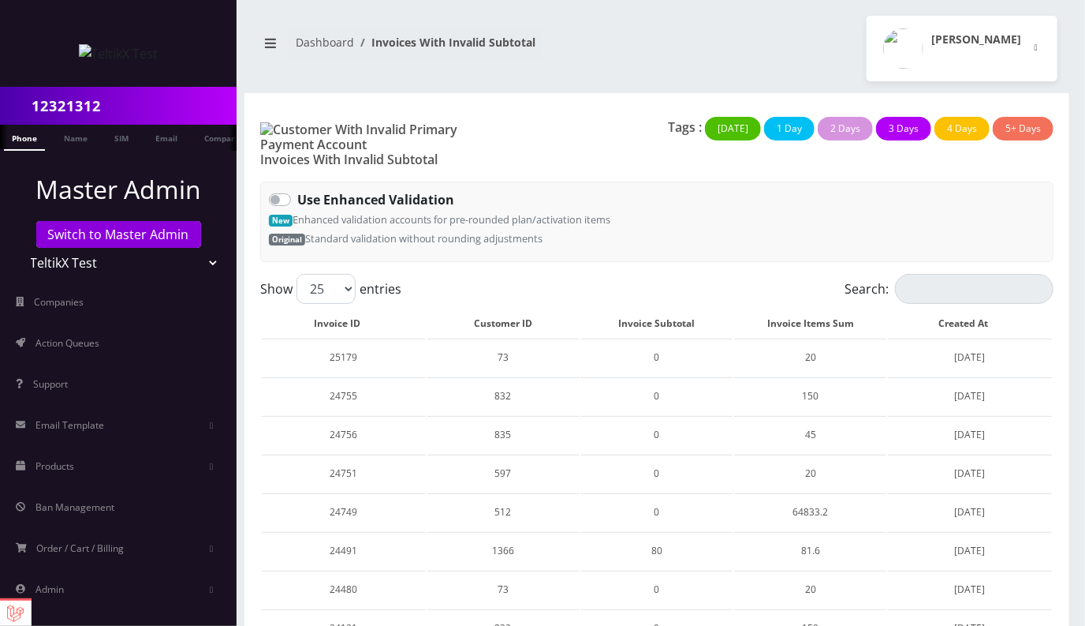
click at [297, 190] on label "Use Enhanced Validation" at bounding box center [375, 199] width 157 height 19
click at [297, 190] on input "Use Enhanced Validation" at bounding box center [302, 195] width 10 height 10
checkbox input "true"
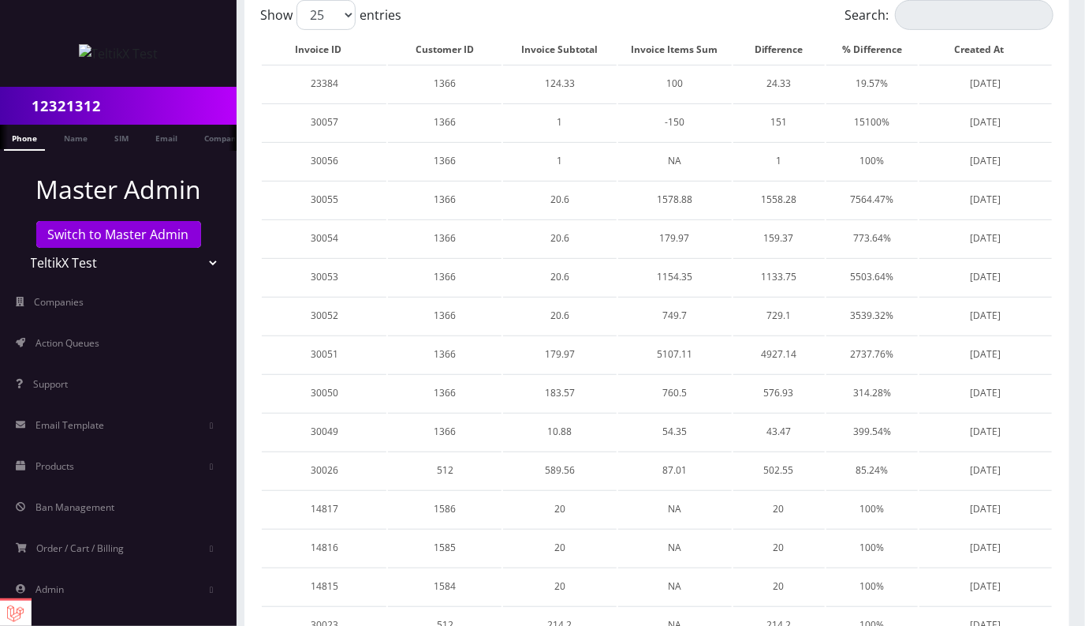
scroll to position [703, 0]
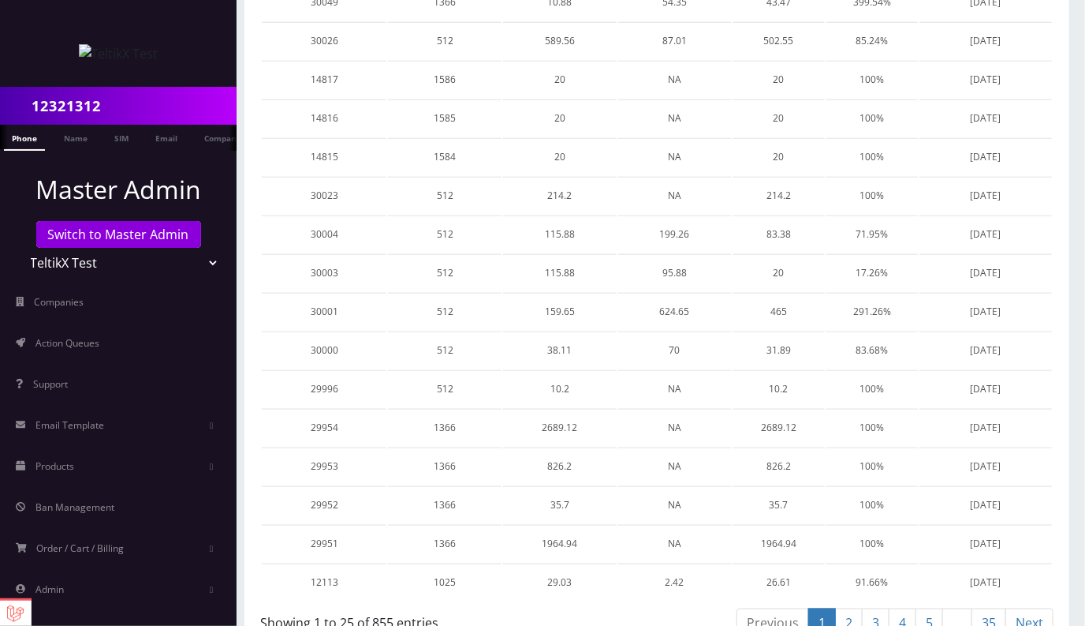
click at [993, 608] on link "35" at bounding box center [989, 622] width 35 height 29
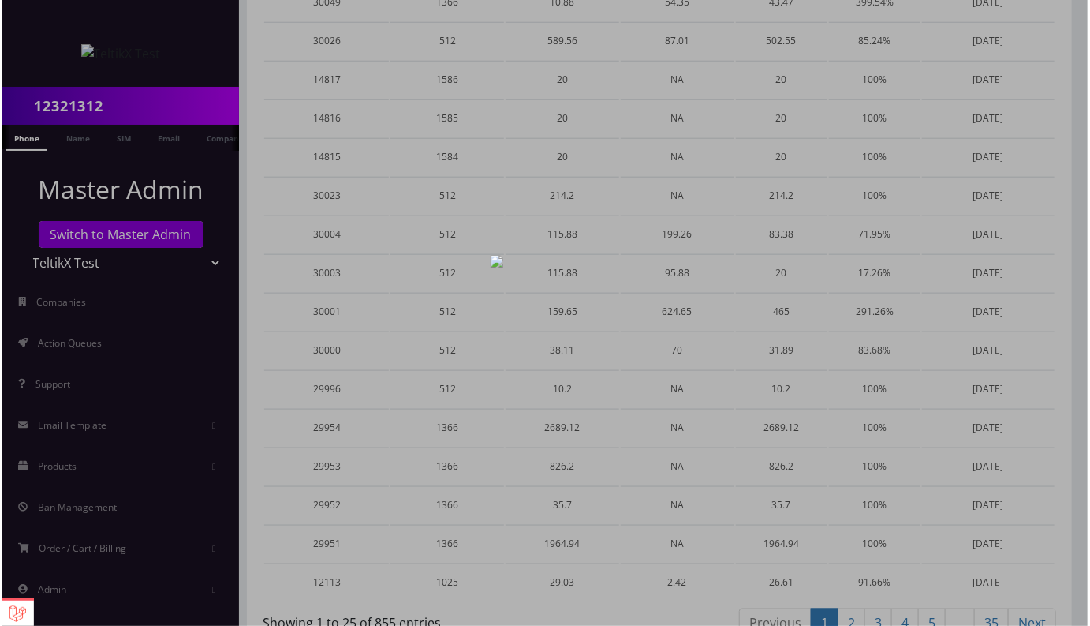
scroll to position [0, 0]
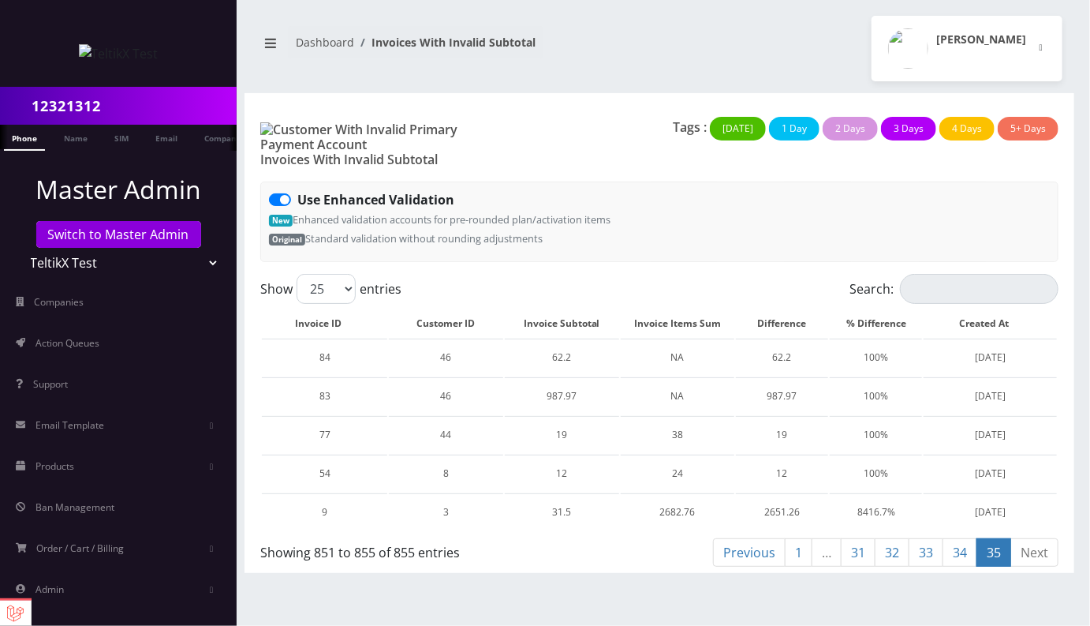
click at [798, 538] on link "1" at bounding box center [799, 552] width 28 height 29
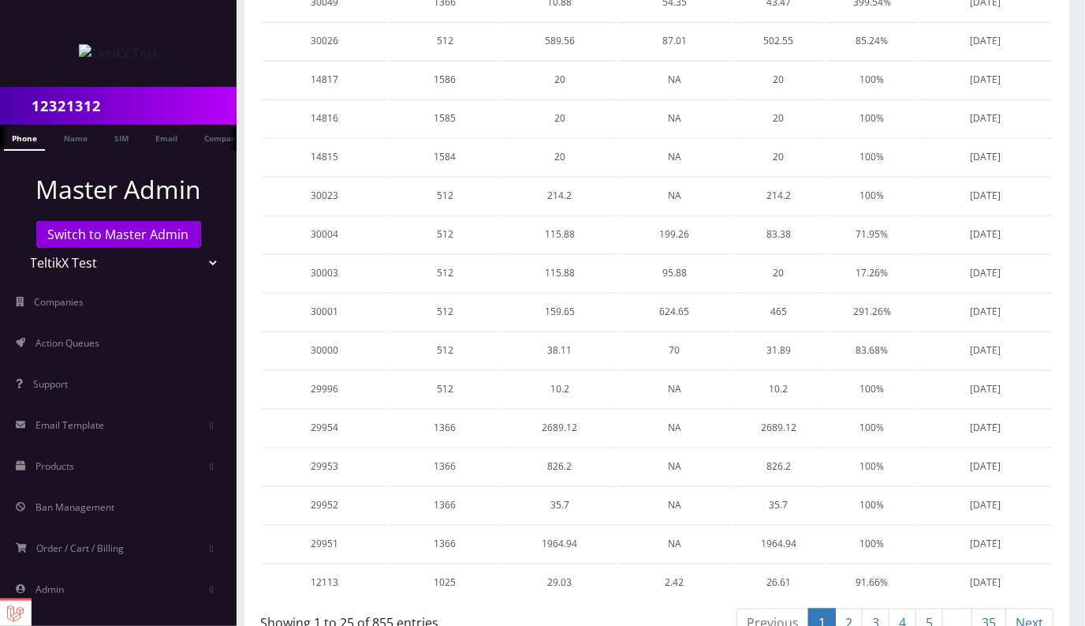
scroll to position [135, 0]
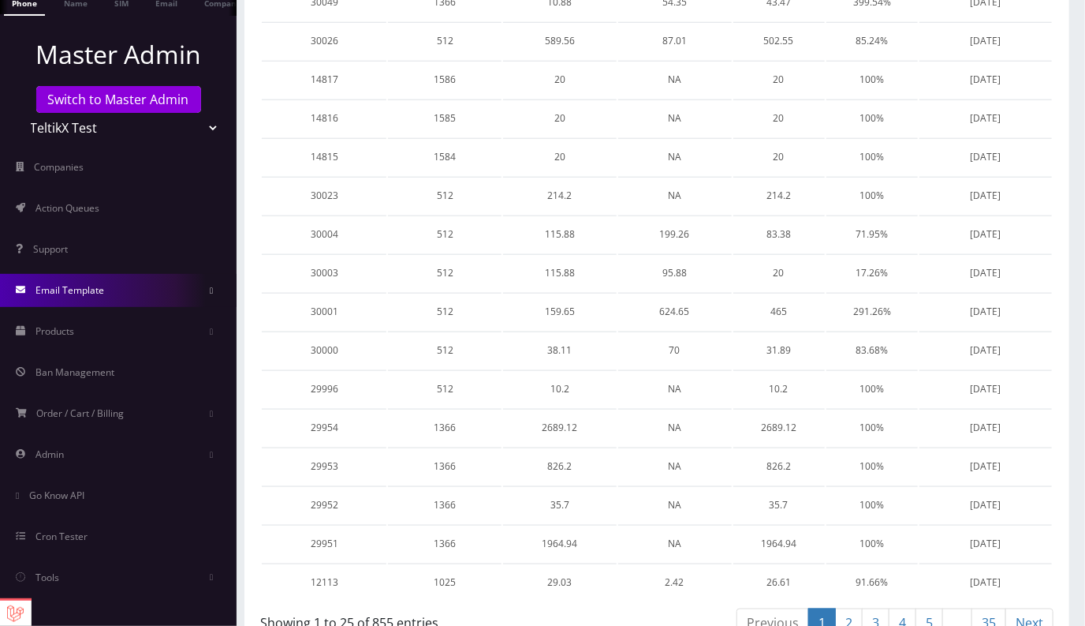
click at [100, 285] on span "Email Template" at bounding box center [69, 289] width 69 height 13
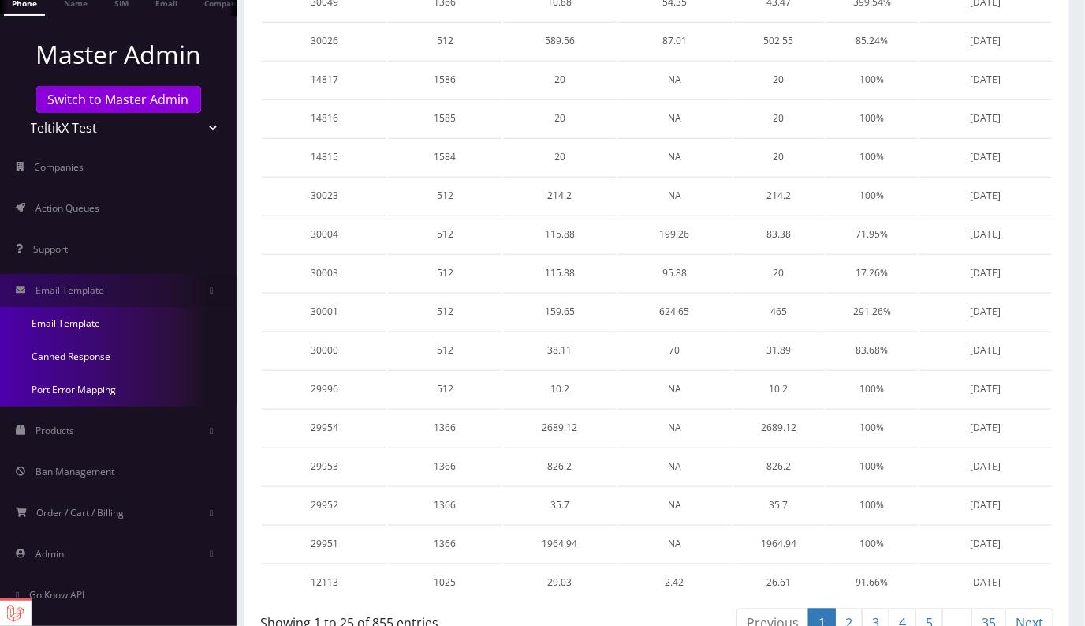
drag, startPoint x: 91, startPoint y: 318, endPoint x: 176, endPoint y: 318, distance: 85.2
click at [91, 318] on link "Email Template" at bounding box center [118, 323] width 237 height 33
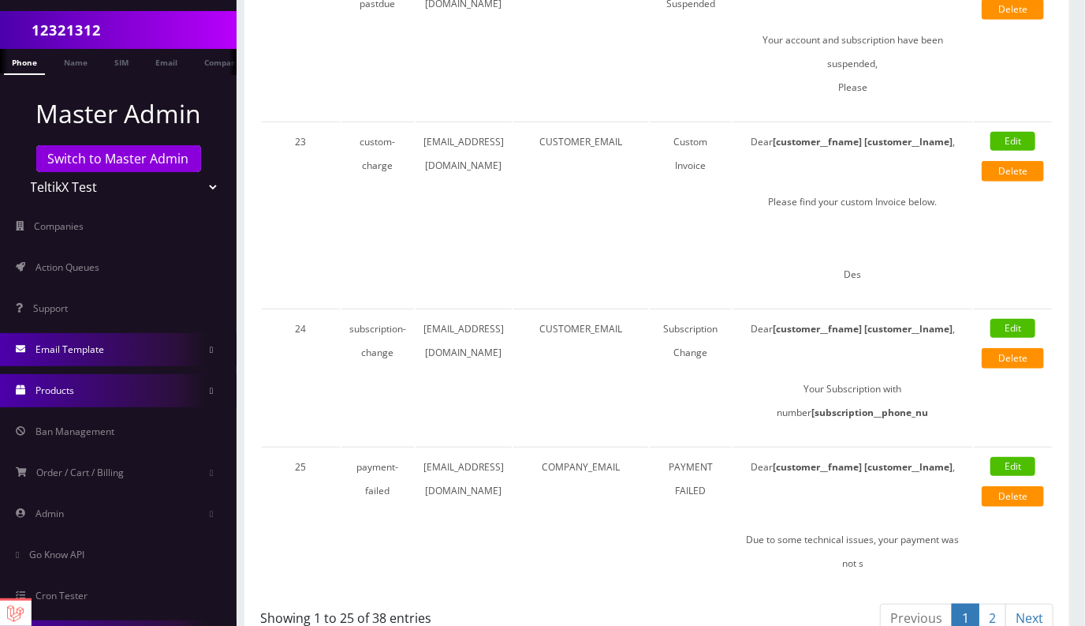
scroll to position [135, 0]
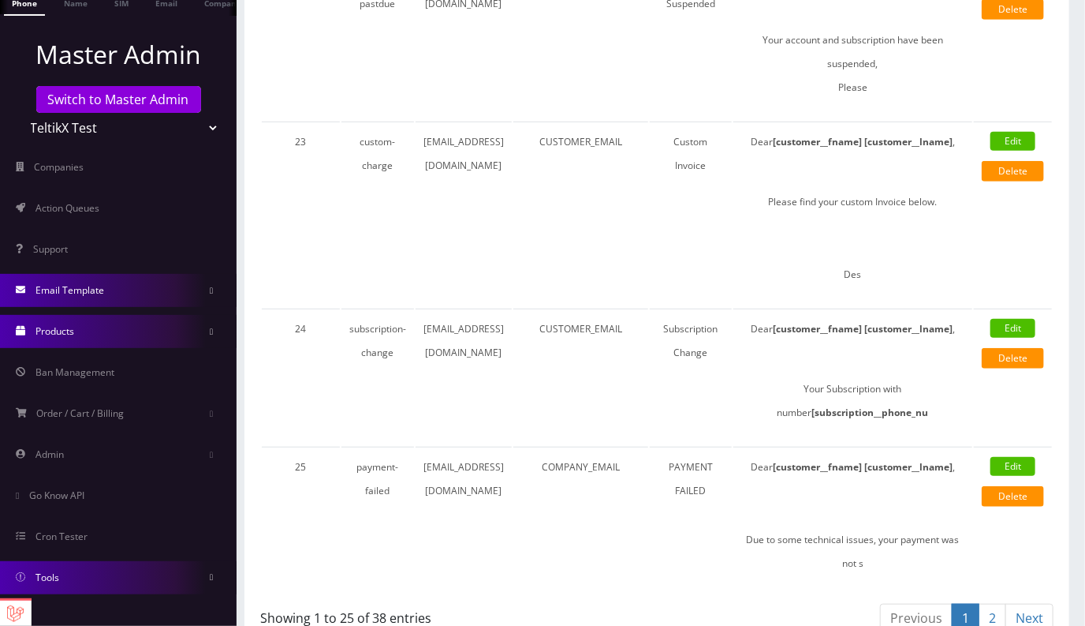
click at [58, 342] on link "Products" at bounding box center [118, 331] width 237 height 33
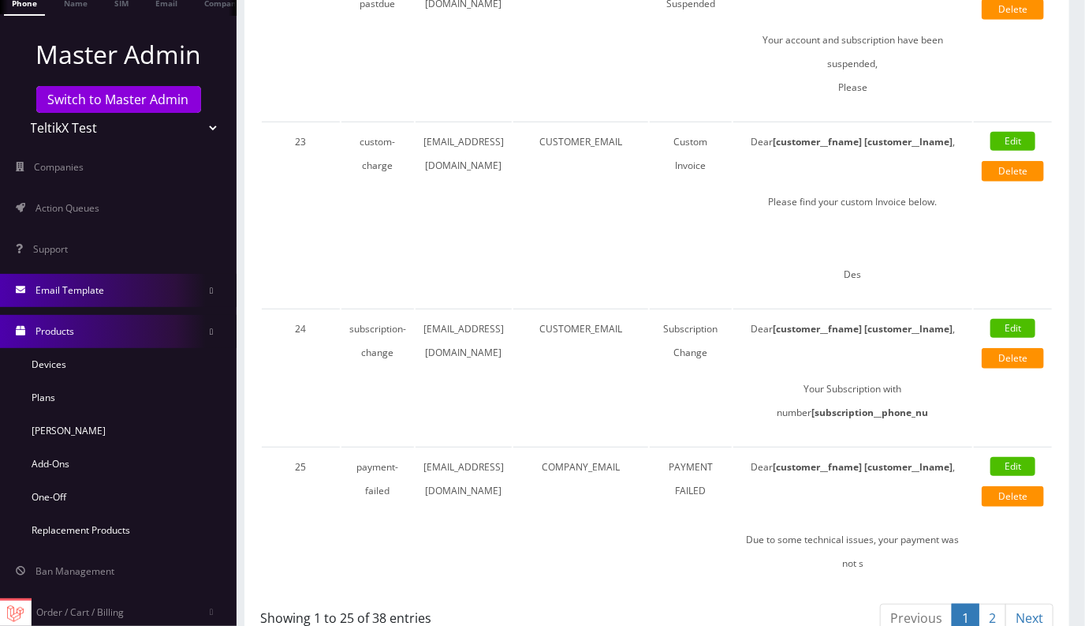
click at [58, 342] on link "Products" at bounding box center [118, 331] width 237 height 33
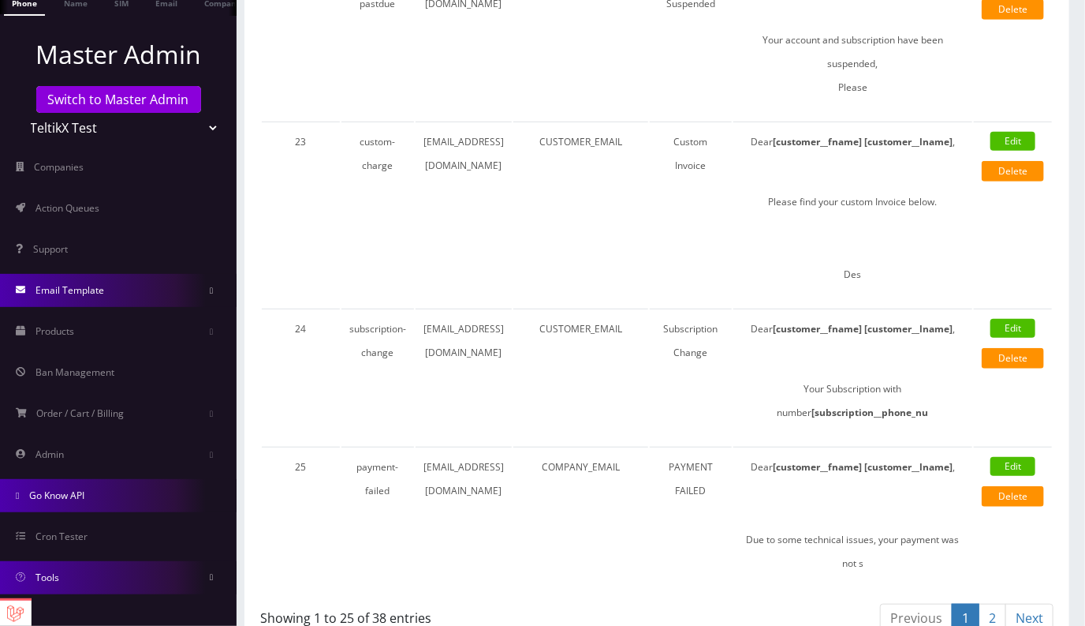
click at [89, 503] on link "Go Know API" at bounding box center [118, 495] width 237 height 33
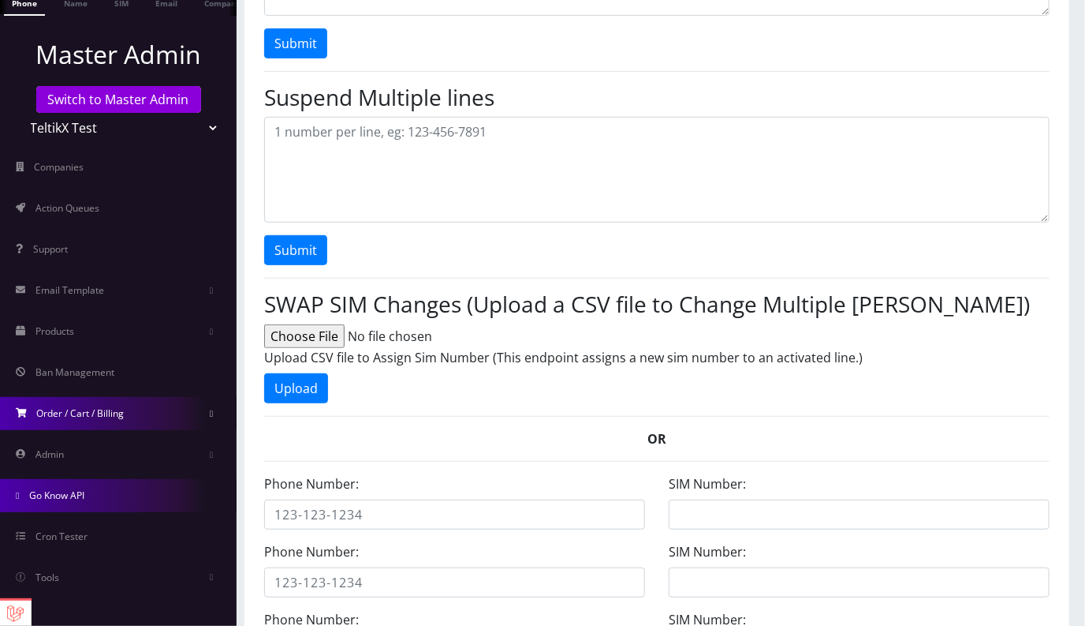
scroll to position [236, 0]
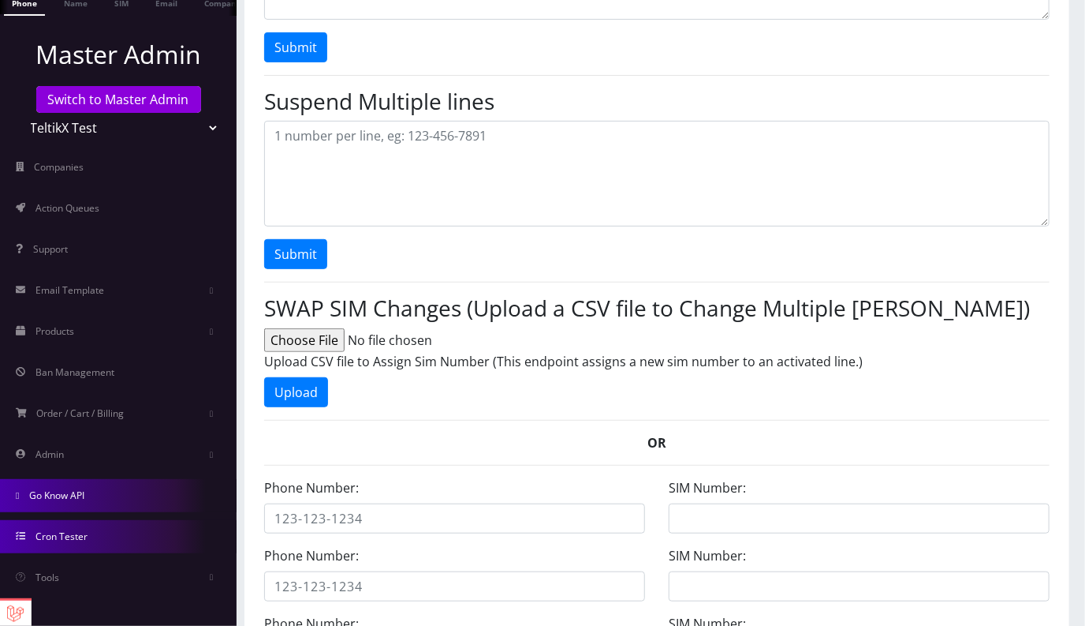
click at [68, 534] on span "Cron Tester" at bounding box center [61, 535] width 52 height 13
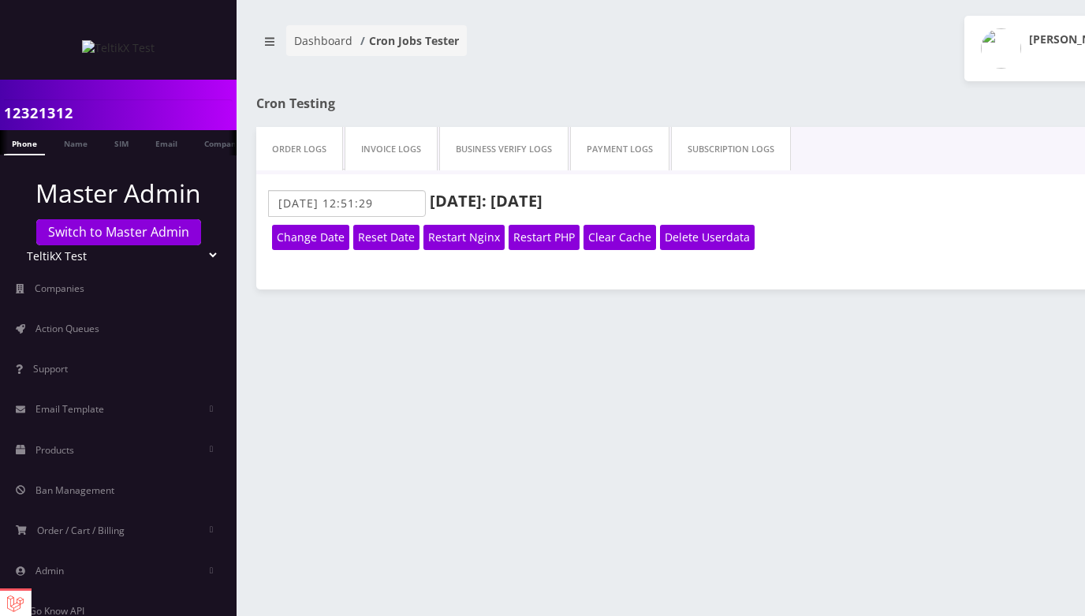
scroll to position [9, 0]
click at [310, 144] on link "Order Logs" at bounding box center [299, 149] width 87 height 44
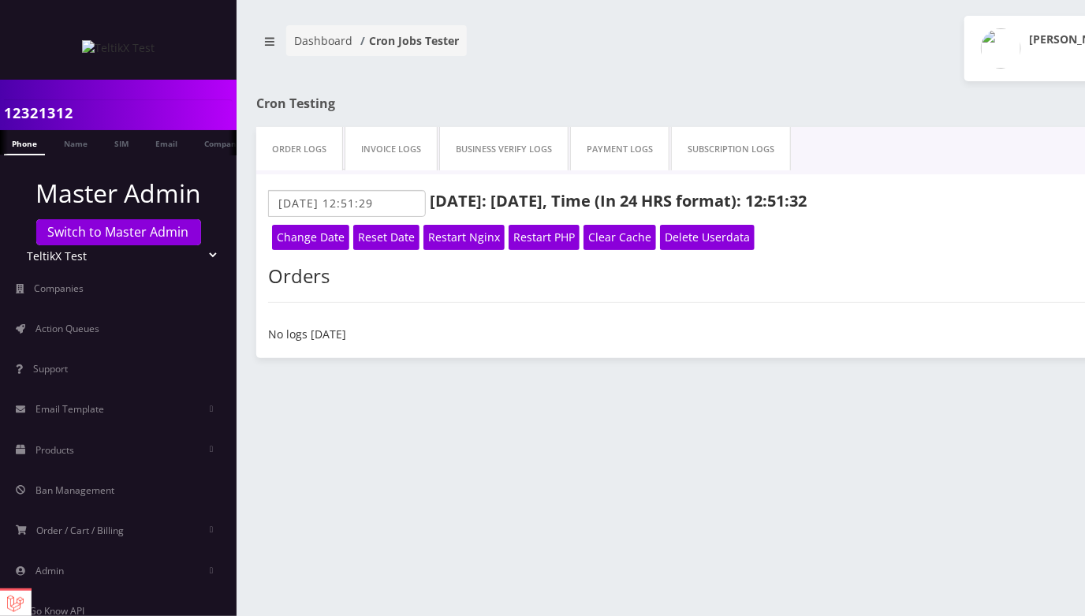
click at [396, 141] on link "Invoice Logs" at bounding box center [391, 149] width 93 height 44
click at [512, 144] on link "Business Verify Logs" at bounding box center [503, 149] width 129 height 44
drag, startPoint x: 626, startPoint y: 139, endPoint x: 640, endPoint y: 137, distance: 14.3
click at [626, 139] on link "Payment Logs" at bounding box center [619, 149] width 99 height 44
click at [723, 136] on link "Subscription Logs" at bounding box center [731, 149] width 120 height 44
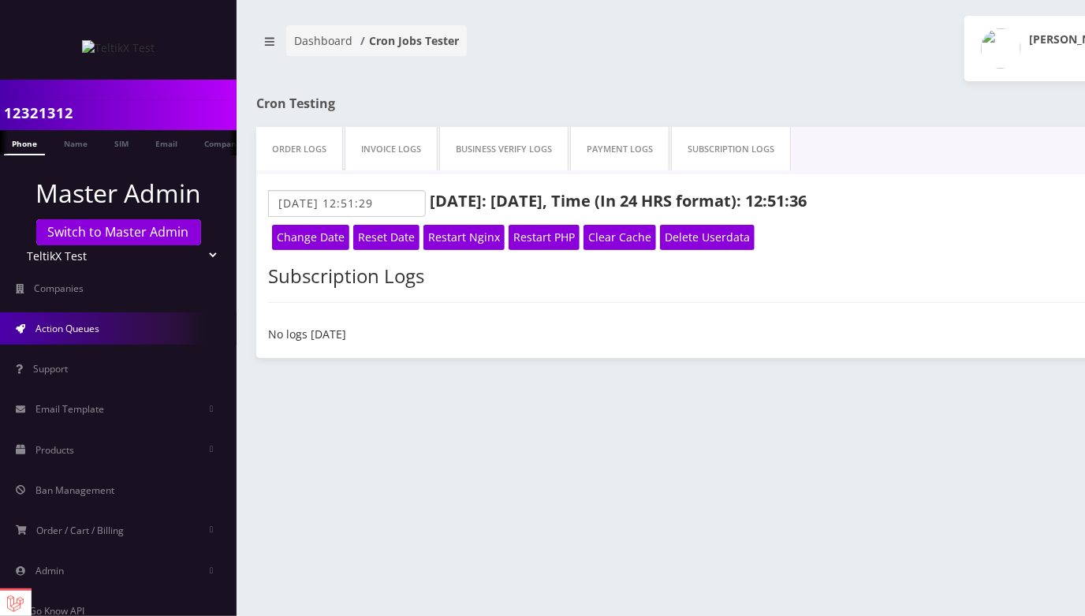
scroll to position [110, 0]
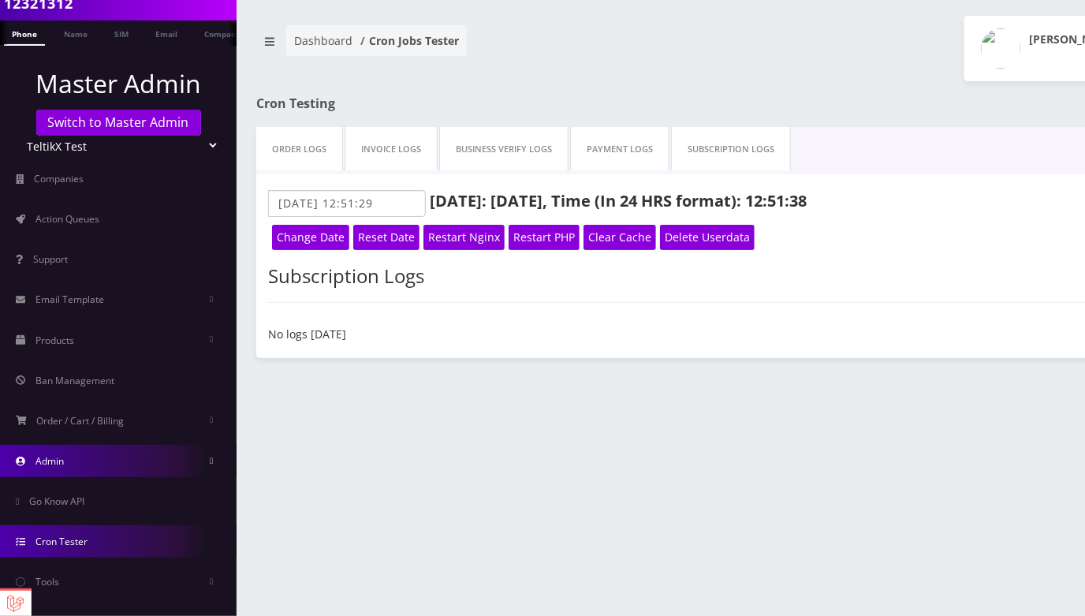
click at [99, 471] on link "Admin" at bounding box center [118, 461] width 237 height 32
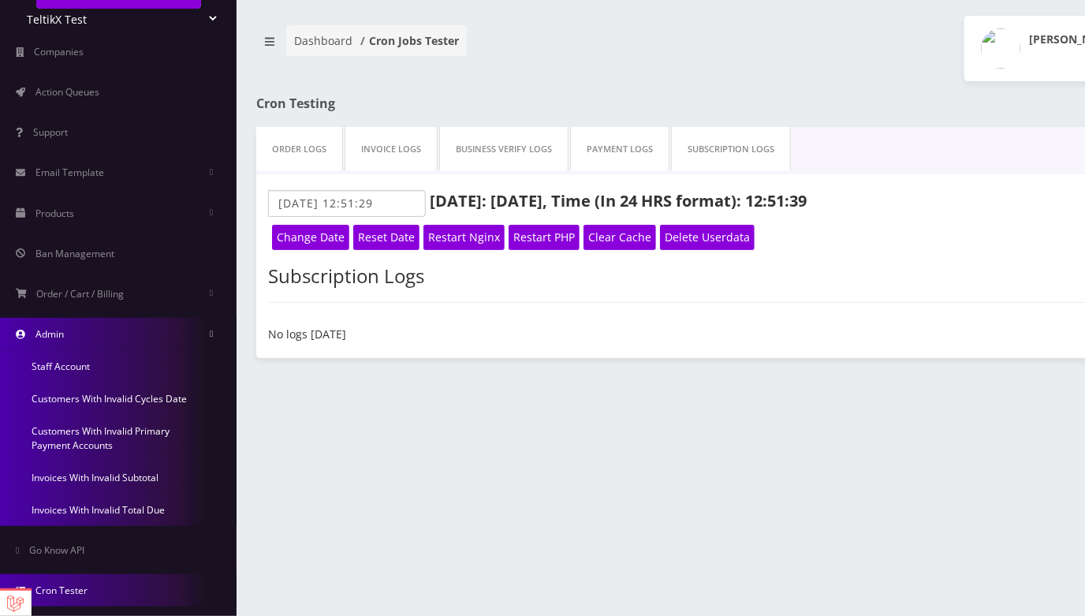
scroll to position [240, 0]
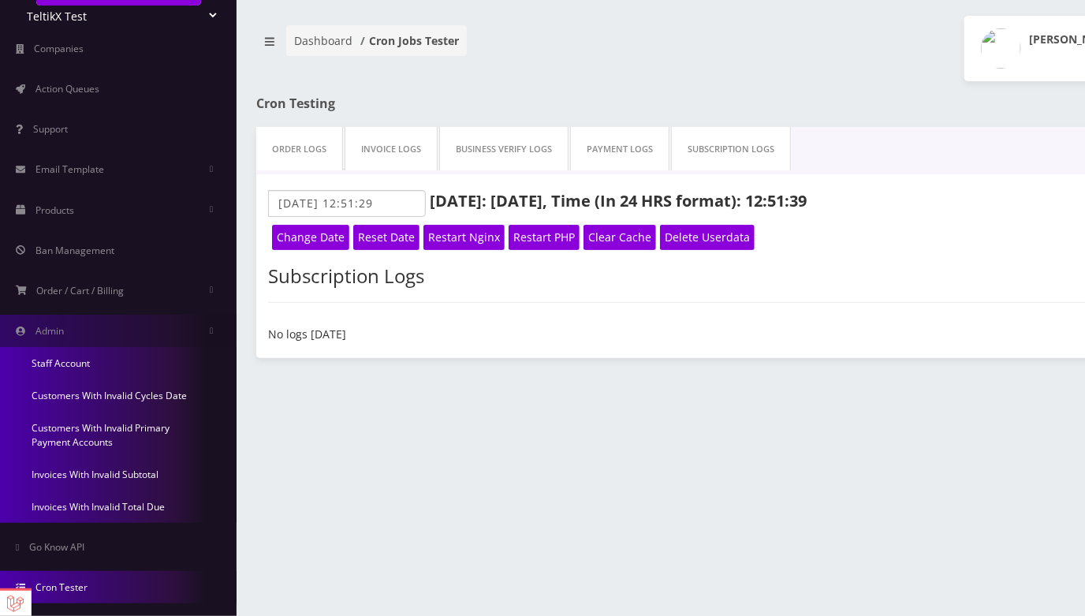
click at [95, 423] on link "Customers With Invalid Primary Payment Accounts" at bounding box center [118, 435] width 237 height 46
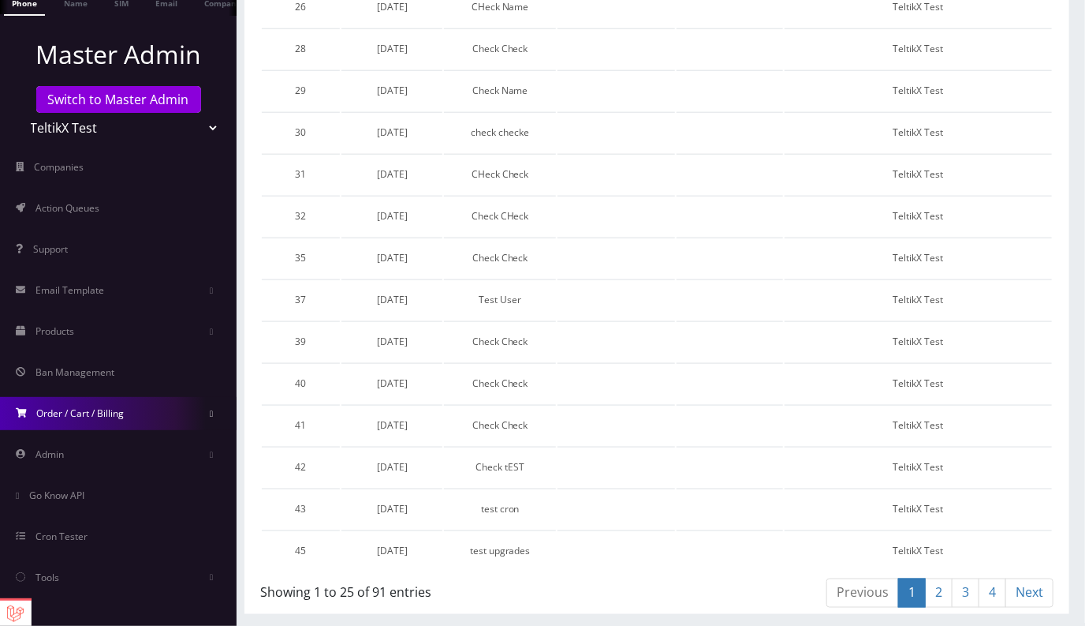
scroll to position [917, 0]
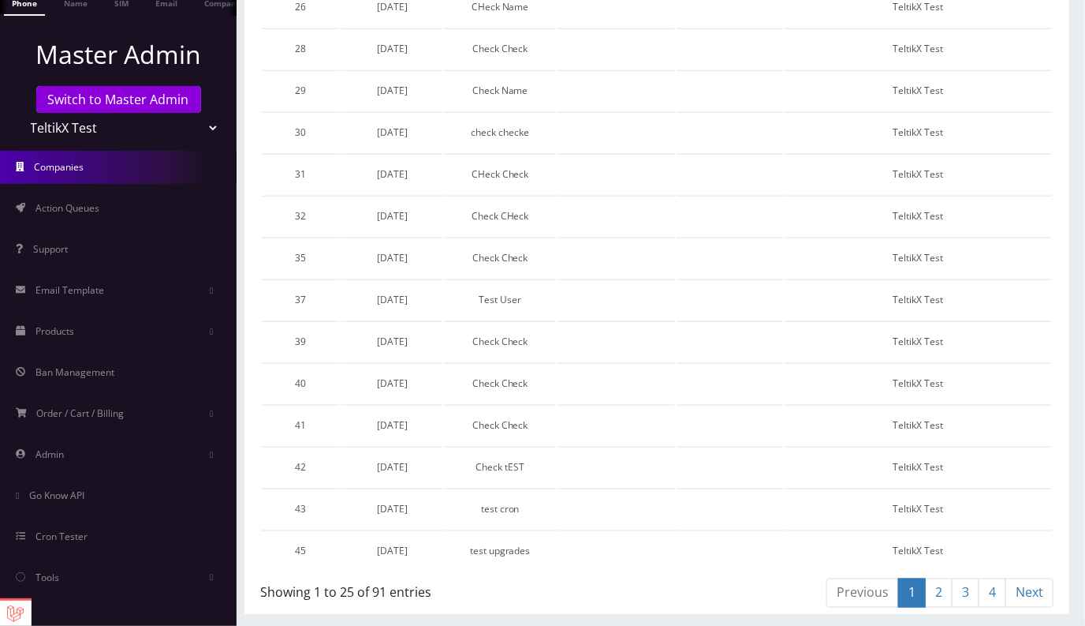
click at [83, 173] on span "Companies" at bounding box center [60, 166] width 50 height 13
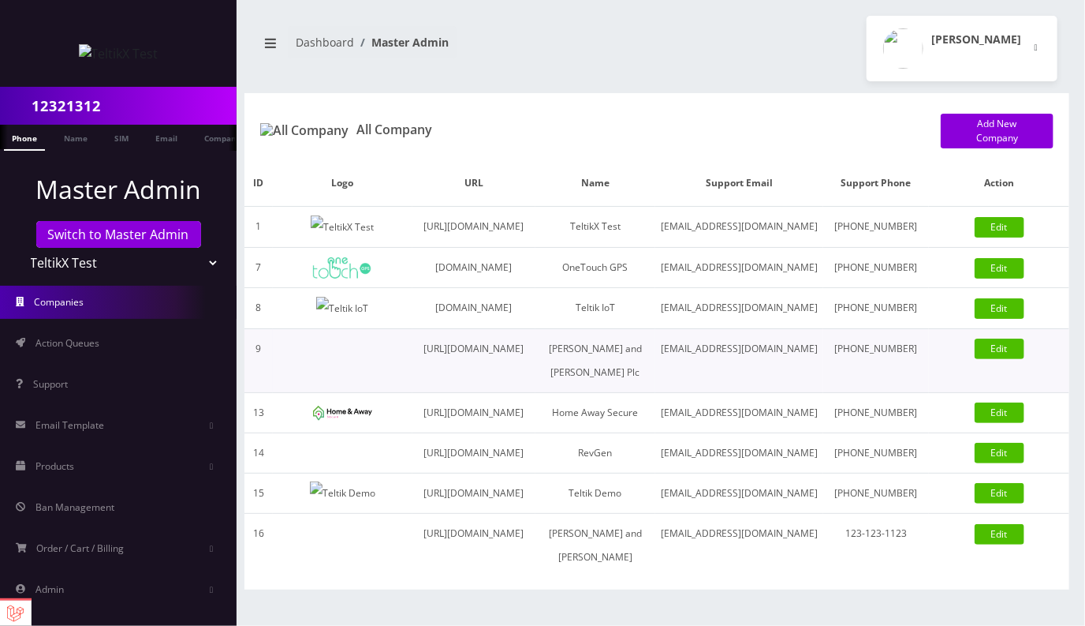
scroll to position [128, 0]
click at [105, 338] on link "Action Queues" at bounding box center [118, 343] width 237 height 33
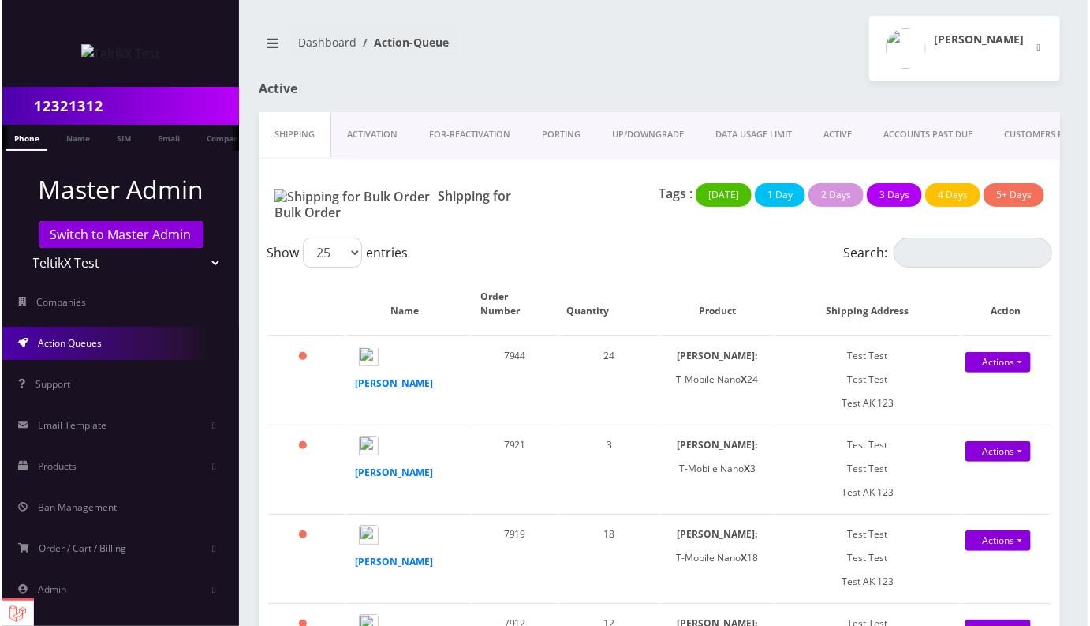
scroll to position [0, 204]
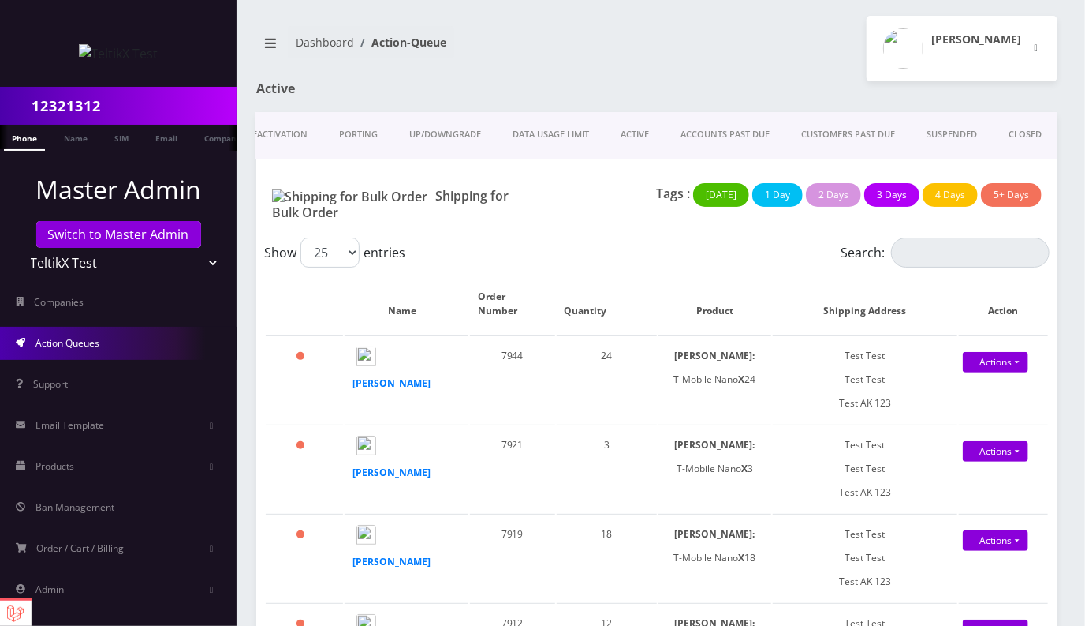
click at [1027, 128] on link "CLOSED" at bounding box center [1025, 134] width 65 height 45
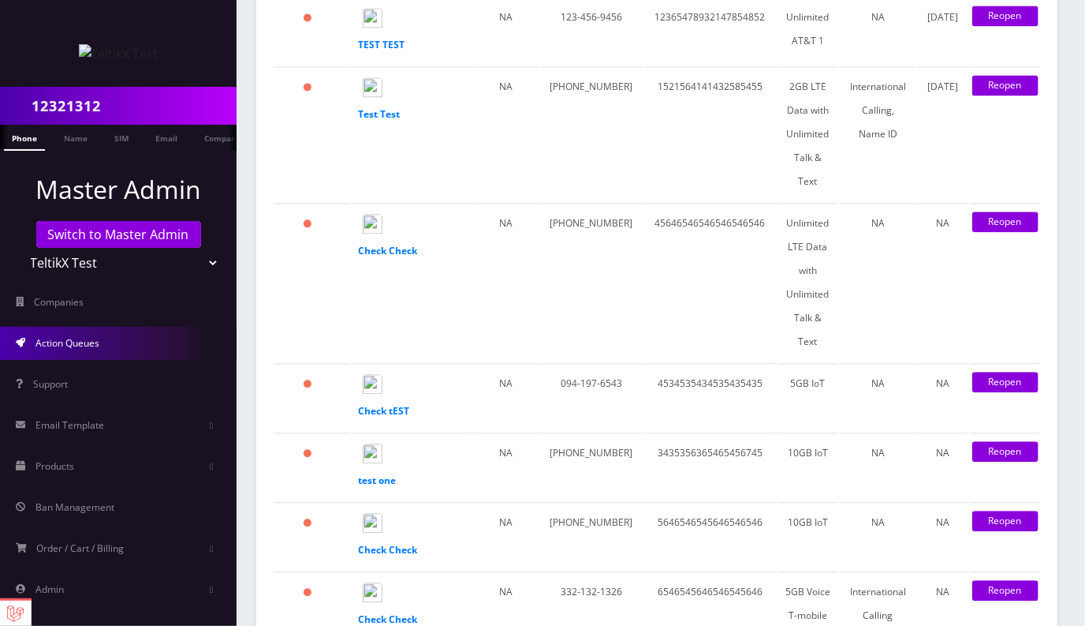
scroll to position [4260, 0]
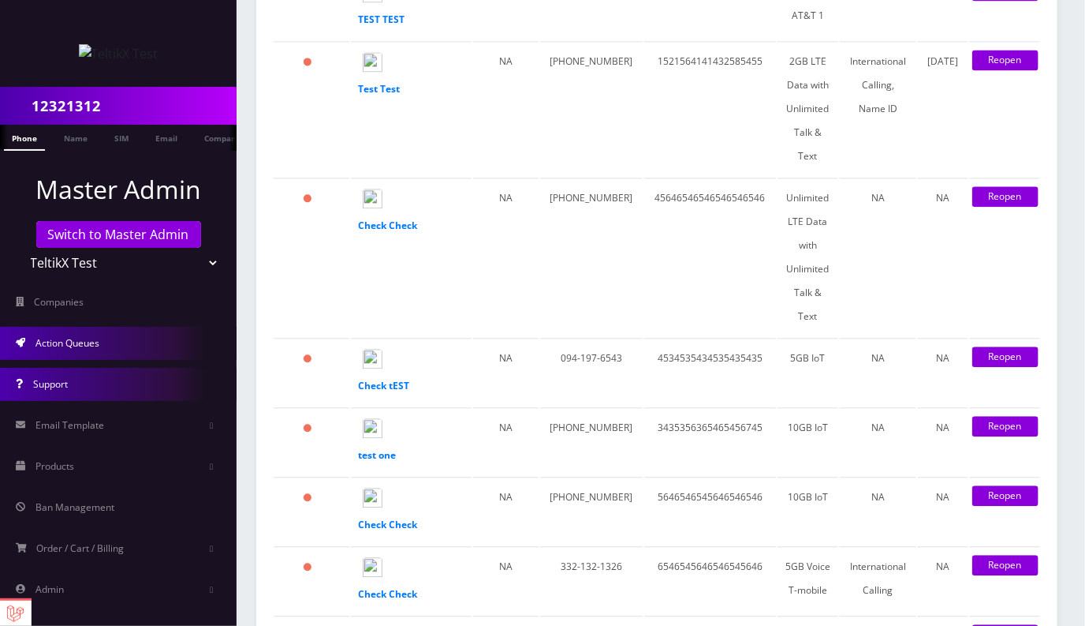
click at [52, 390] on link "Support" at bounding box center [118, 384] width 237 height 33
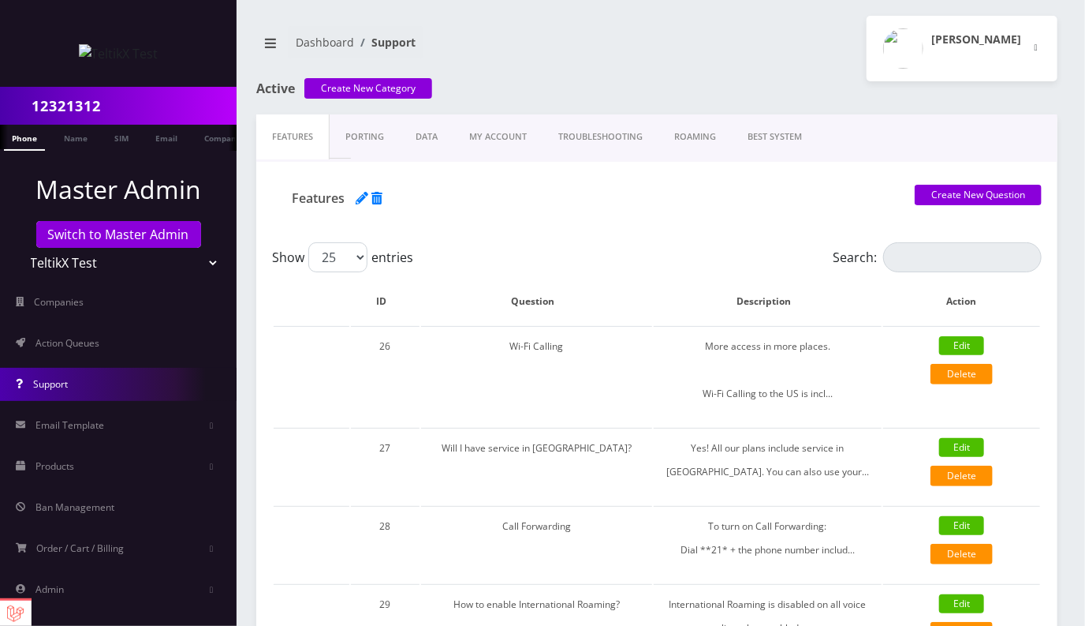
click at [330, 123] on link "Porting" at bounding box center [292, 136] width 73 height 45
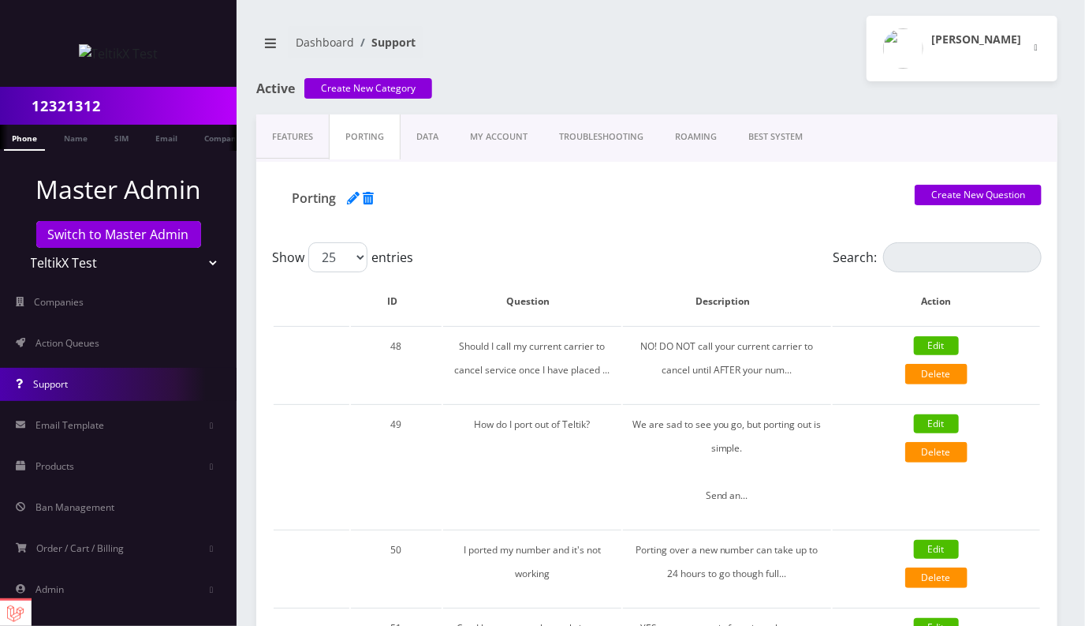
click at [329, 137] on link "Data" at bounding box center [292, 136] width 73 height 45
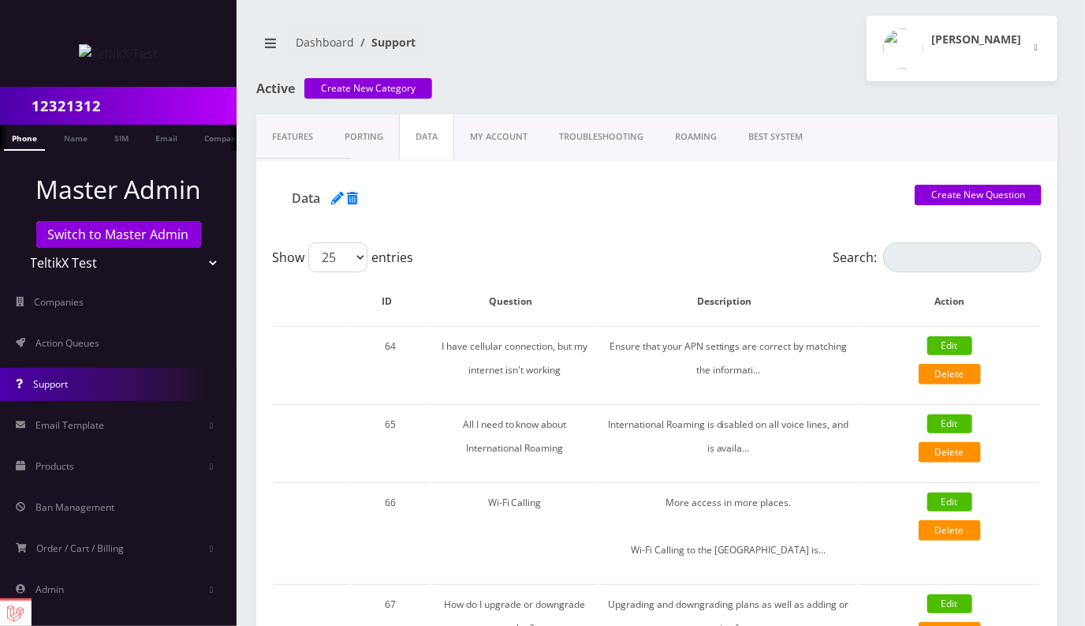
click at [329, 137] on link "My Account" at bounding box center [292, 136] width 73 height 45
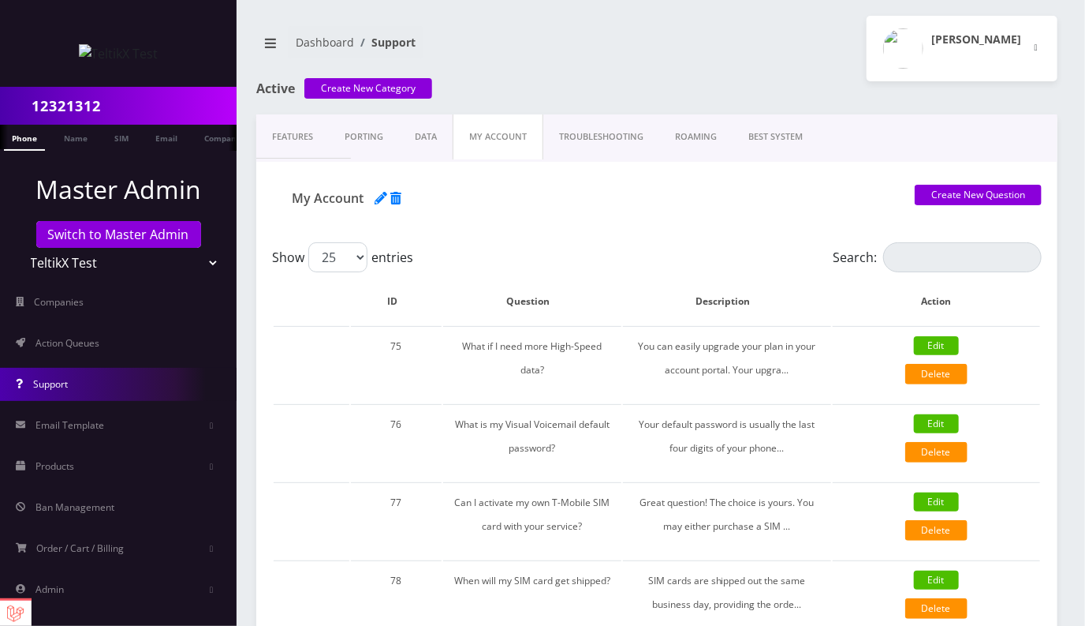
click at [329, 134] on link "troubleshooting" at bounding box center [292, 136] width 73 height 45
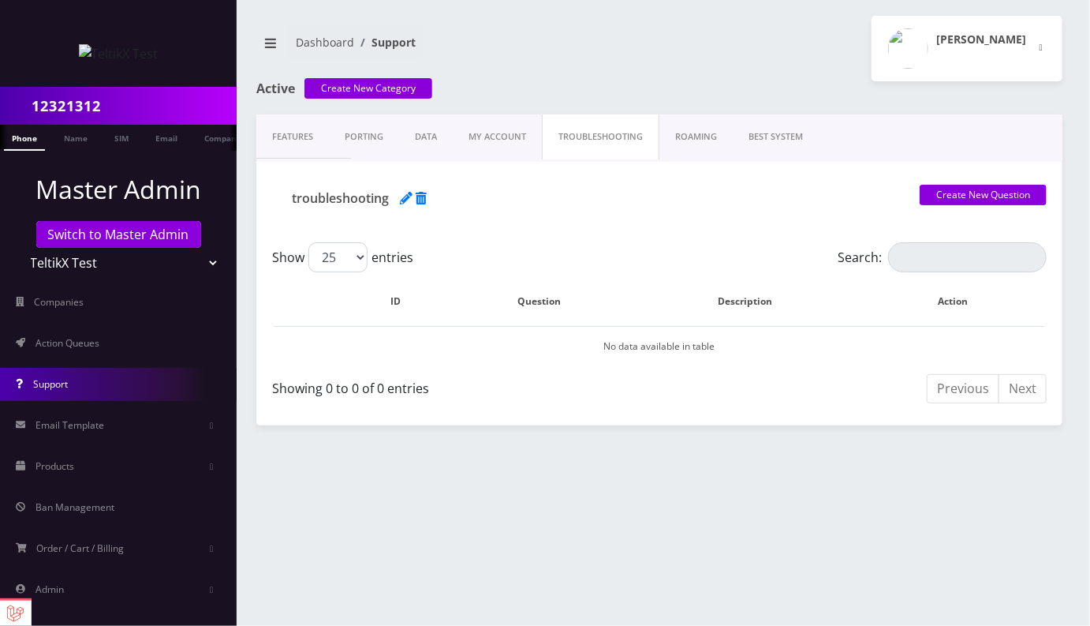
click at [329, 140] on link "roaming" at bounding box center [292, 136] width 73 height 45
click at [329, 139] on link "Best system" at bounding box center [292, 136] width 73 height 45
click at [329, 136] on link "Data" at bounding box center [292, 136] width 73 height 45
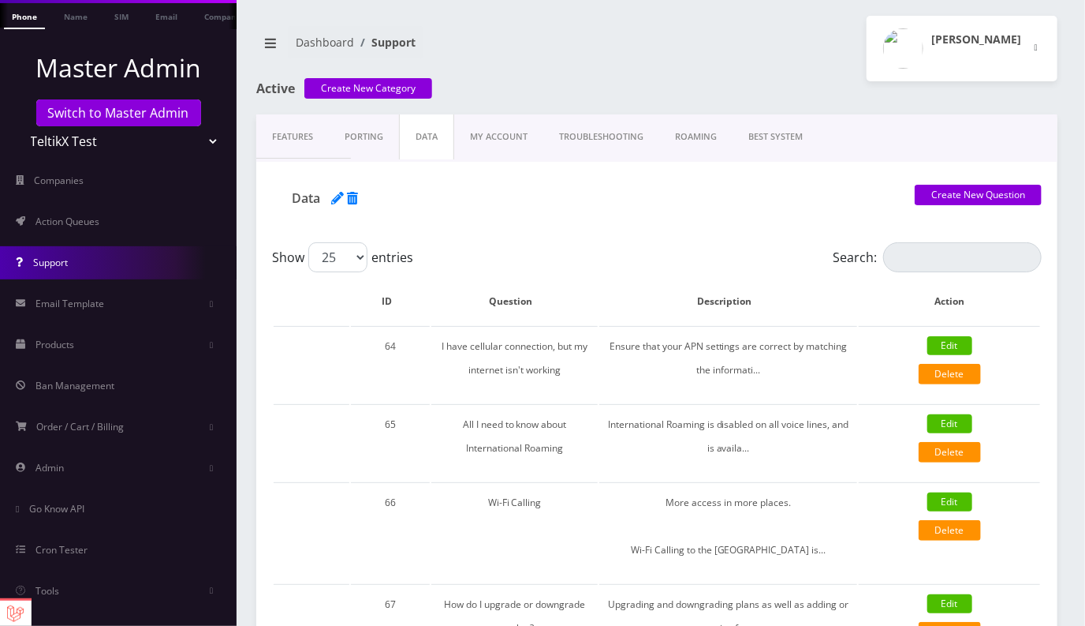
scroll to position [135, 0]
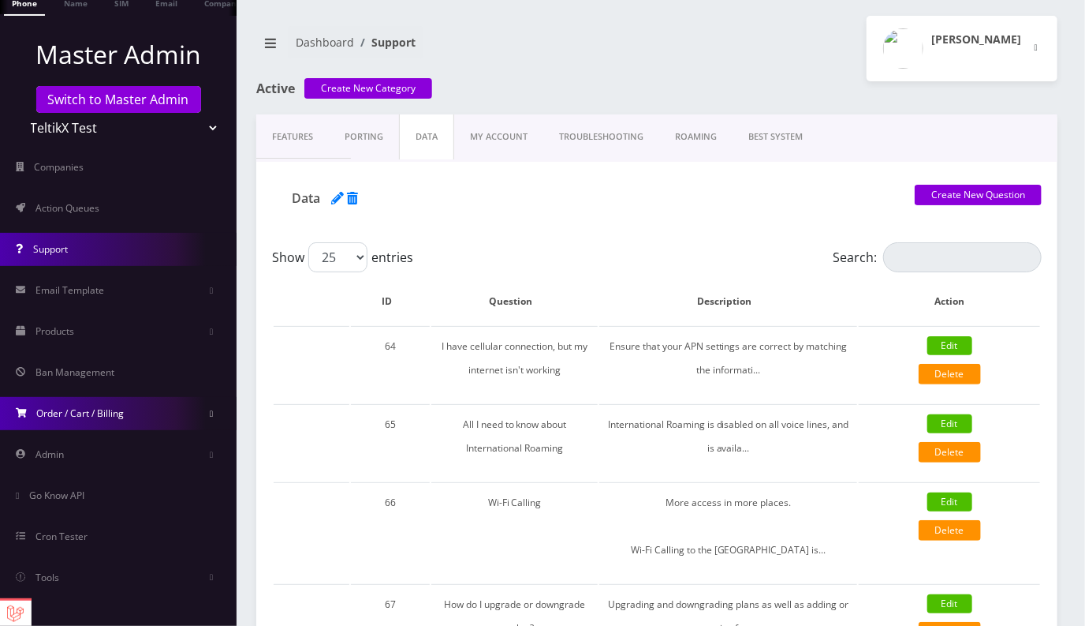
click at [98, 417] on span "Order / Cart / Billing" at bounding box center [81, 412] width 88 height 13
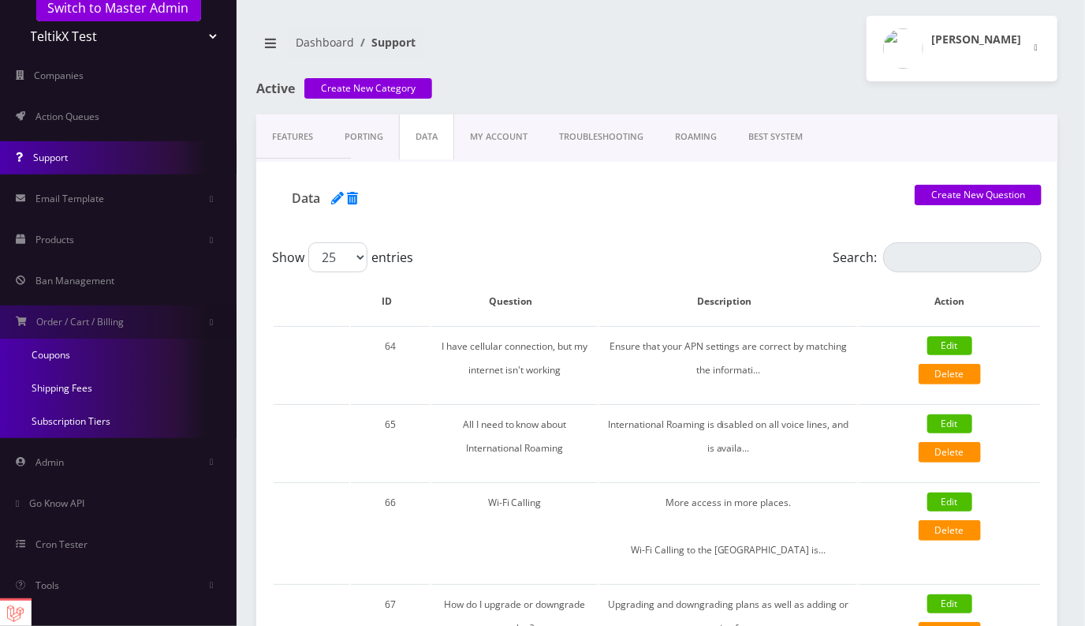
scroll to position [234, 0]
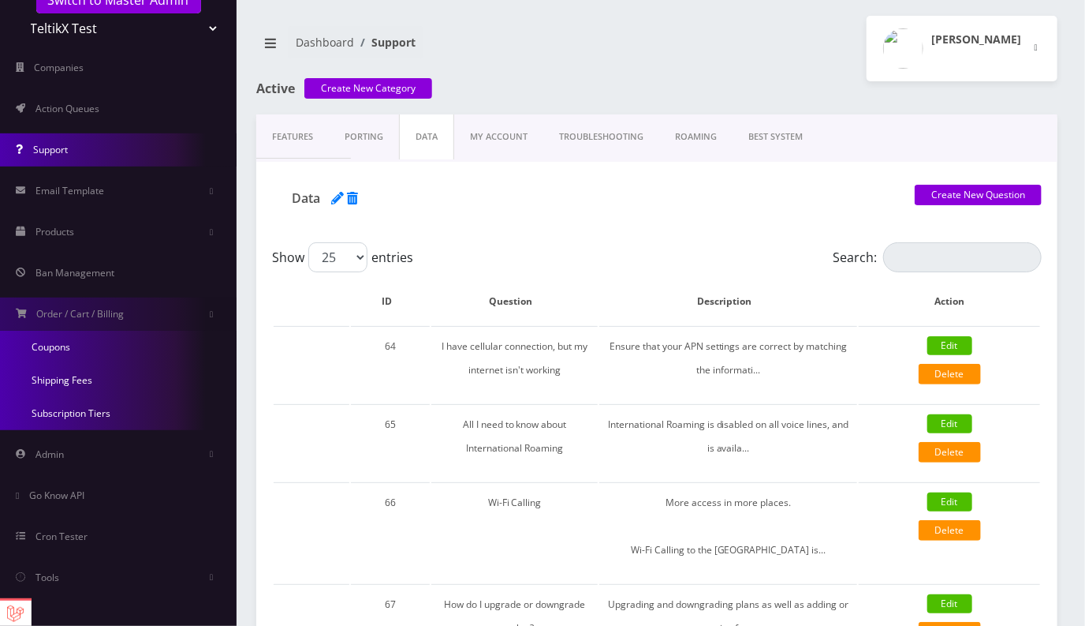
click at [83, 379] on link "Shipping Fees" at bounding box center [118, 380] width 237 height 33
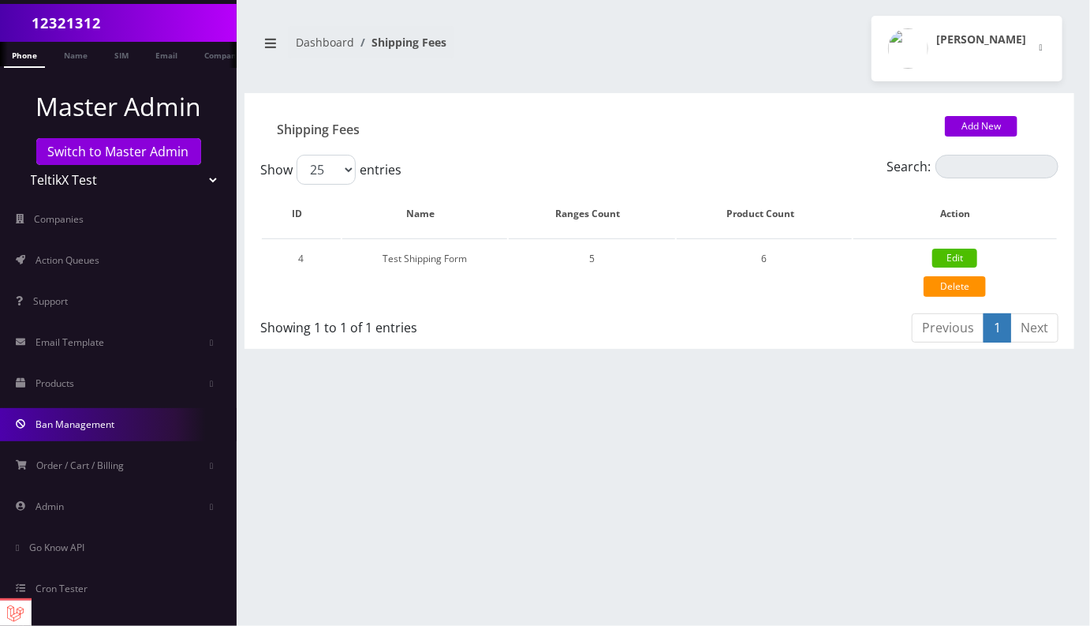
scroll to position [135, 0]
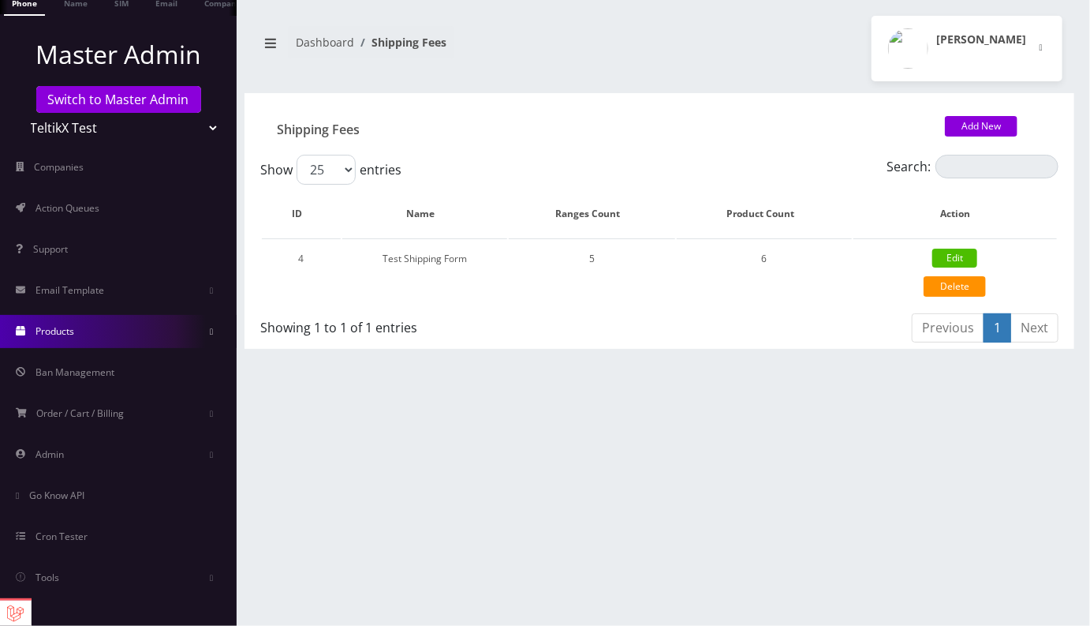
click at [75, 343] on link "Products" at bounding box center [118, 331] width 237 height 33
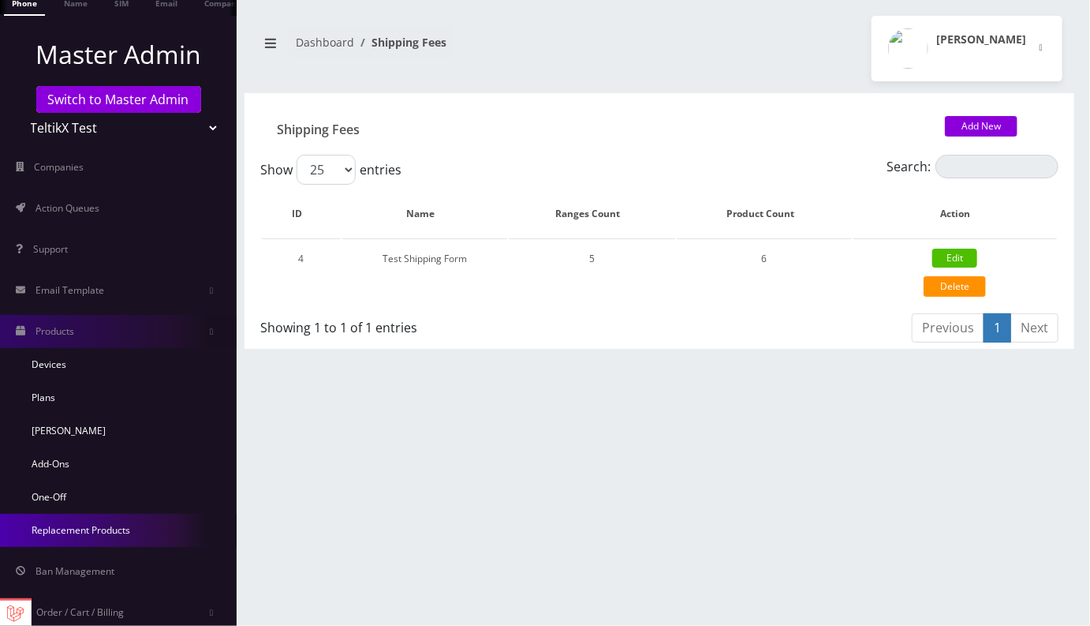
click at [89, 536] on link "Replacement Products" at bounding box center [118, 530] width 237 height 33
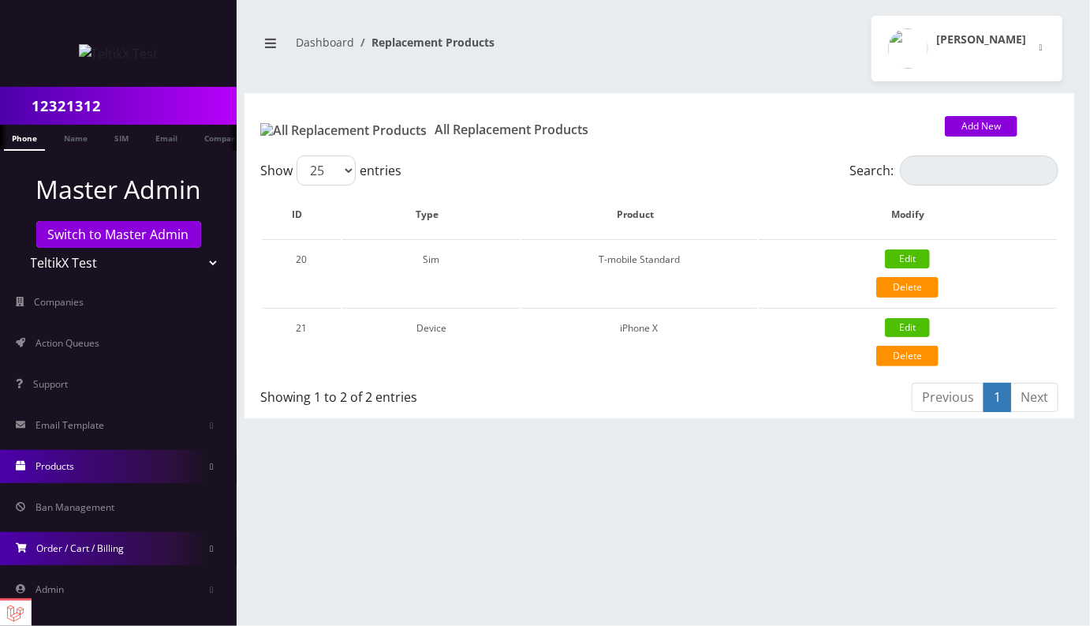
scroll to position [135, 0]
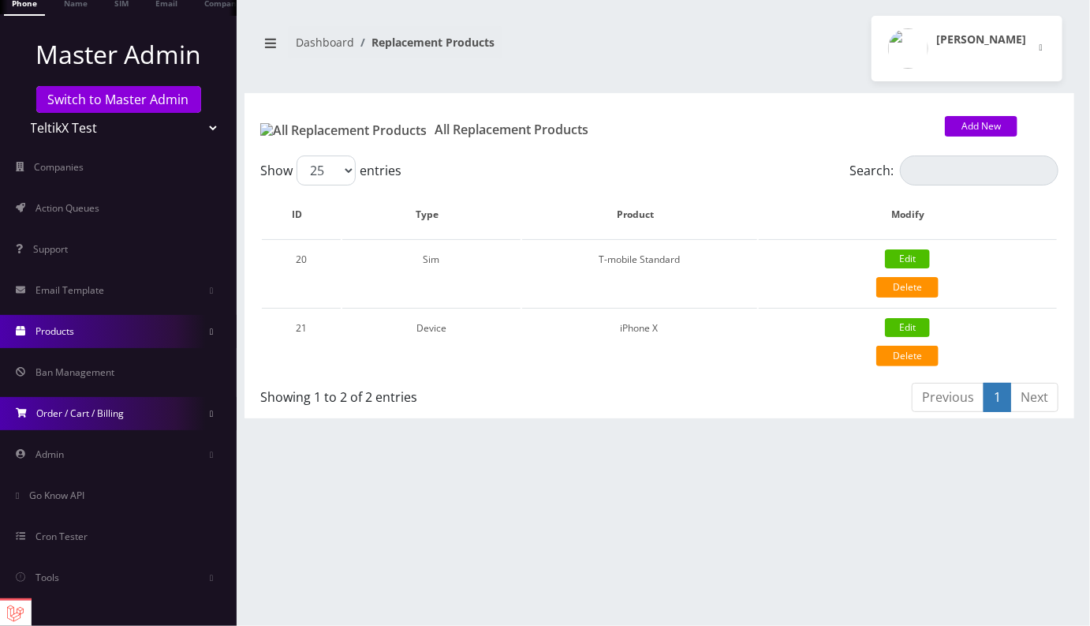
click at [101, 410] on span "Order / Cart / Billing" at bounding box center [81, 412] width 88 height 13
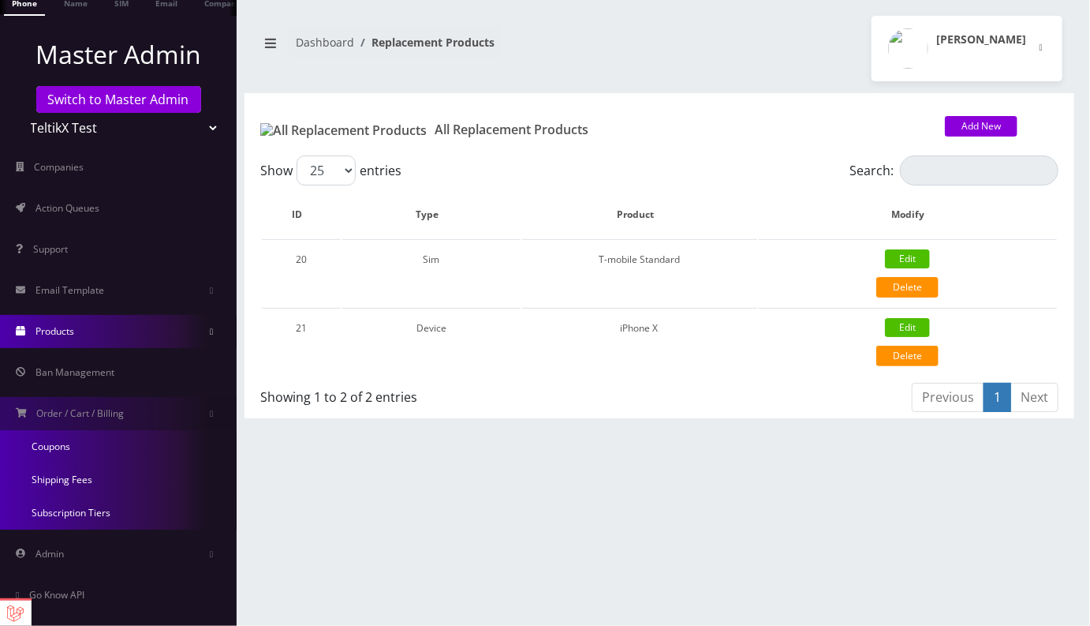
scroll to position [234, 0]
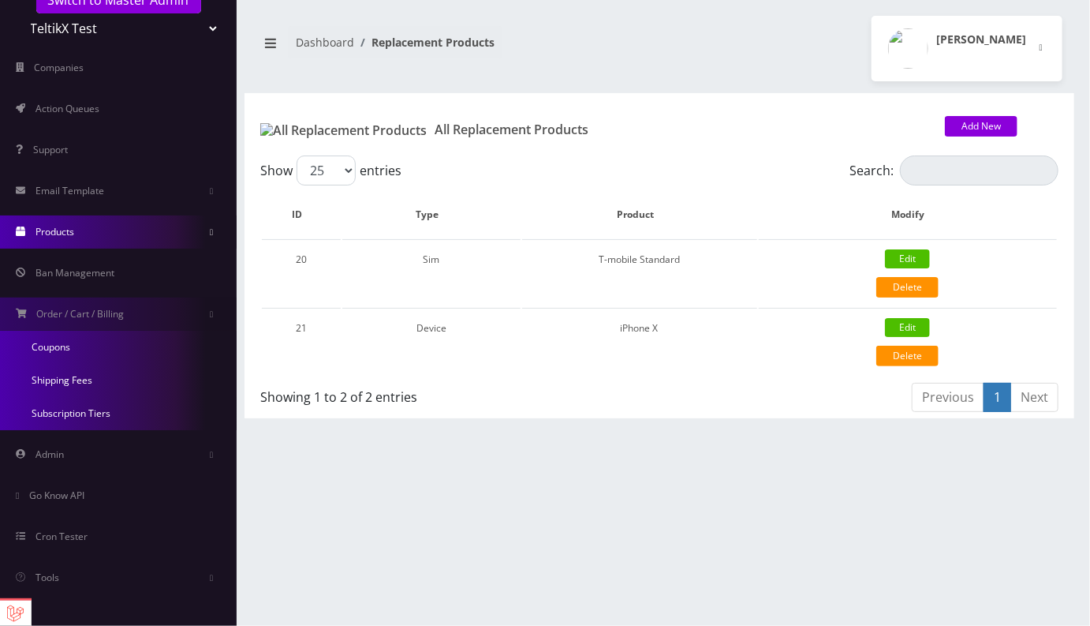
click at [88, 417] on link "Subscription Tiers" at bounding box center [118, 413] width 237 height 33
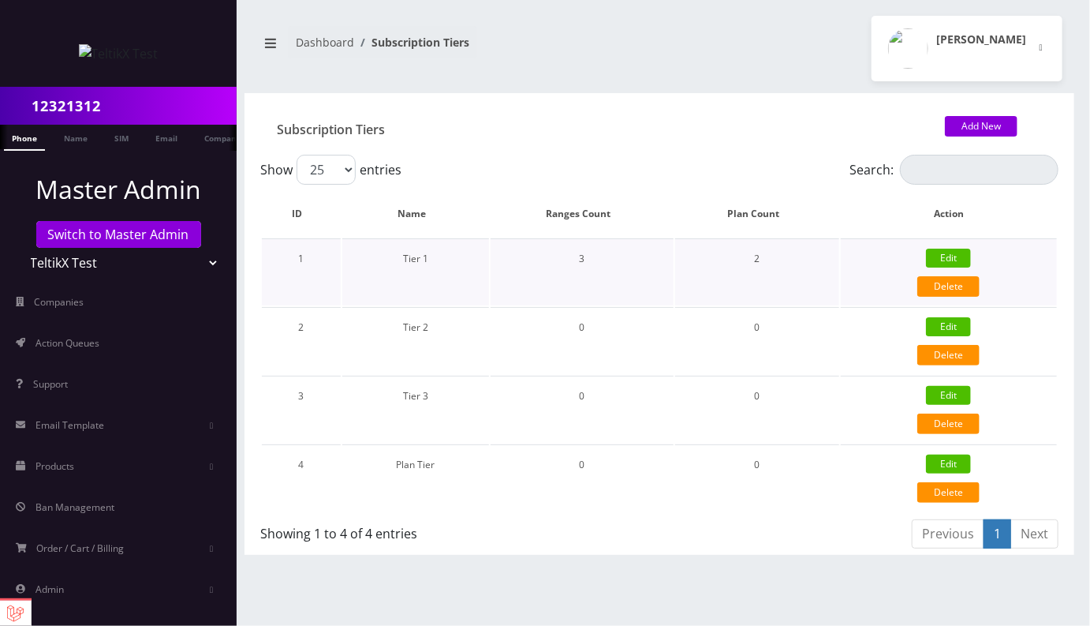
click at [955, 258] on link "Edit" at bounding box center [948, 257] width 45 height 19
type input "Tier 1"
type input "1"
type input "100"
type input "10"
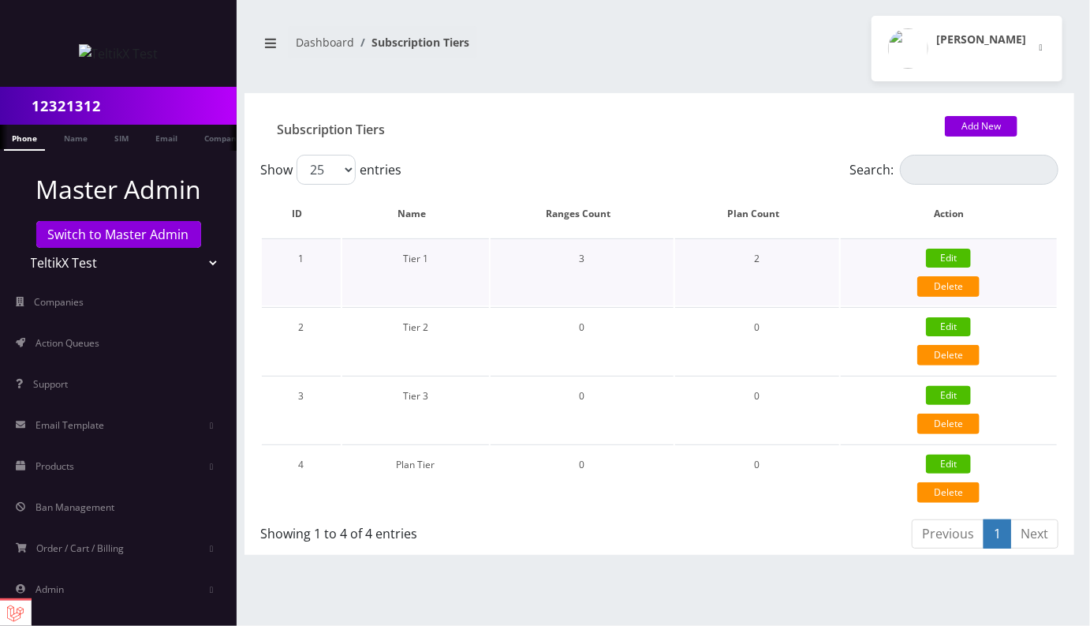
type input "5"
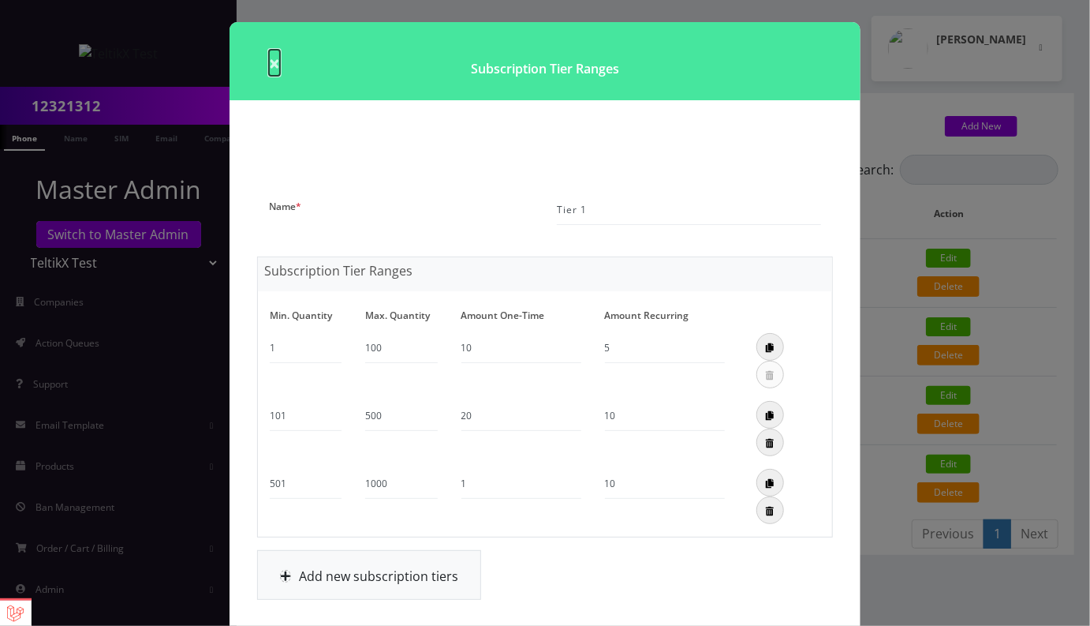
click at [275, 66] on span "×" at bounding box center [274, 63] width 11 height 26
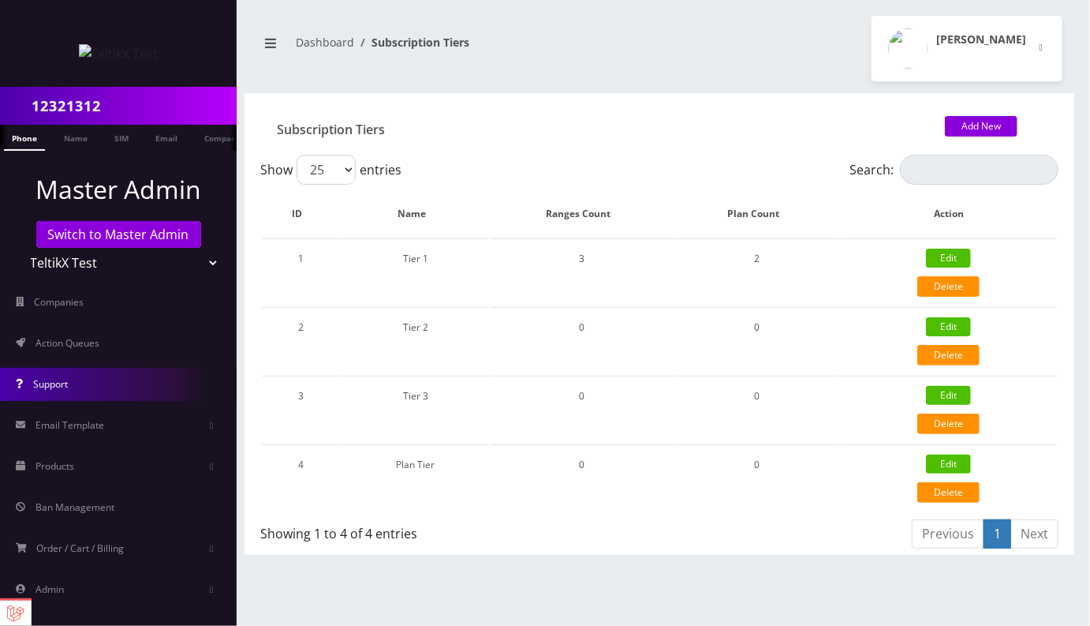
scroll to position [135, 0]
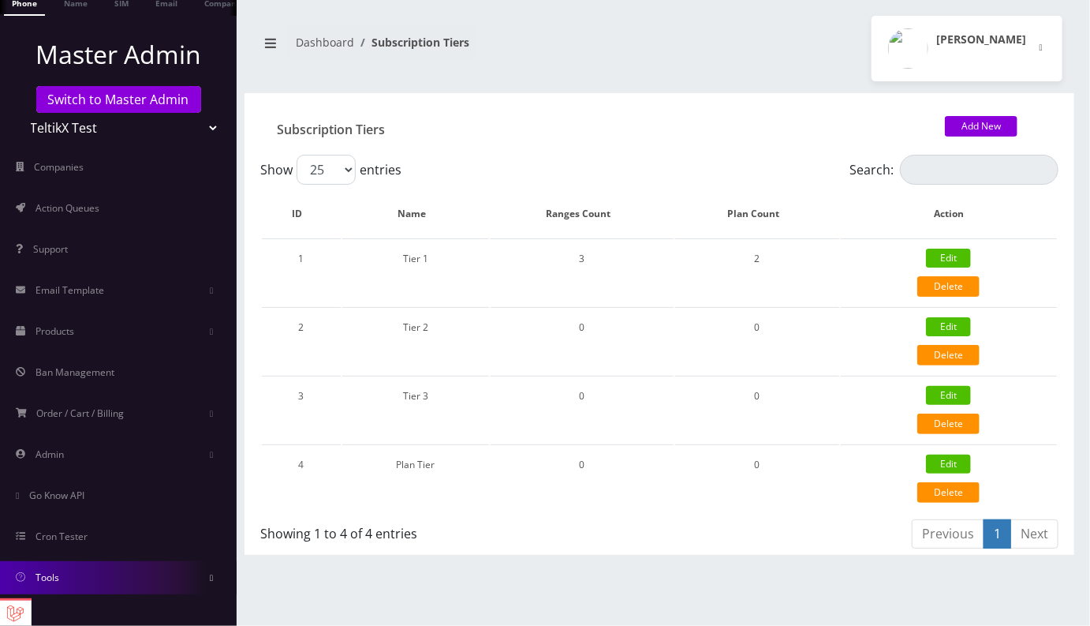
click at [58, 574] on link "Tools" at bounding box center [118, 577] width 237 height 33
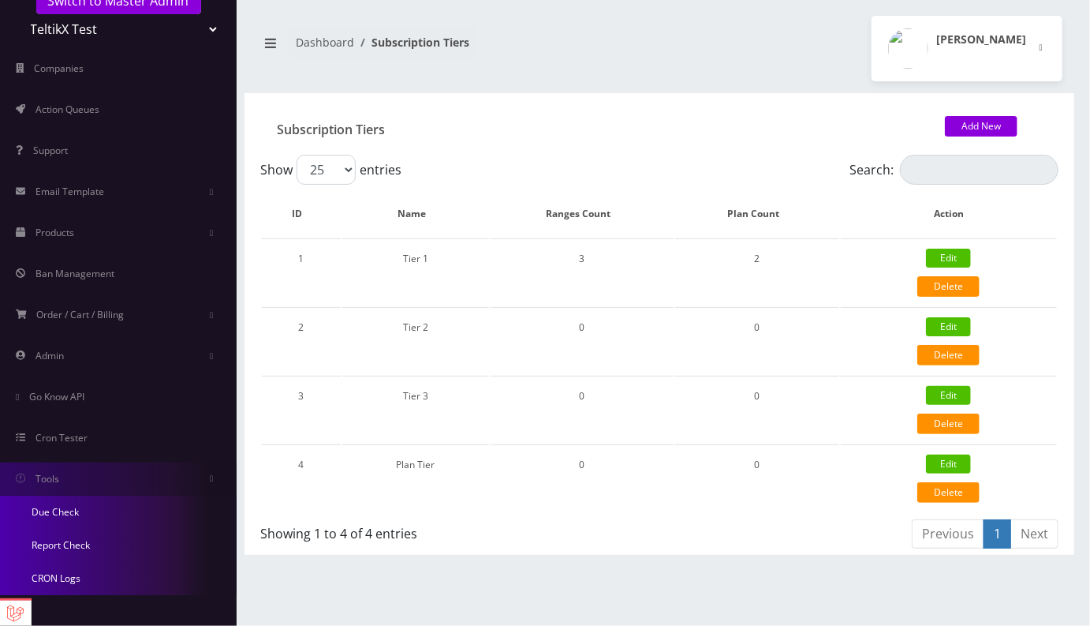
scroll to position [234, 0]
click at [65, 514] on link "Due Check" at bounding box center [118, 511] width 237 height 33
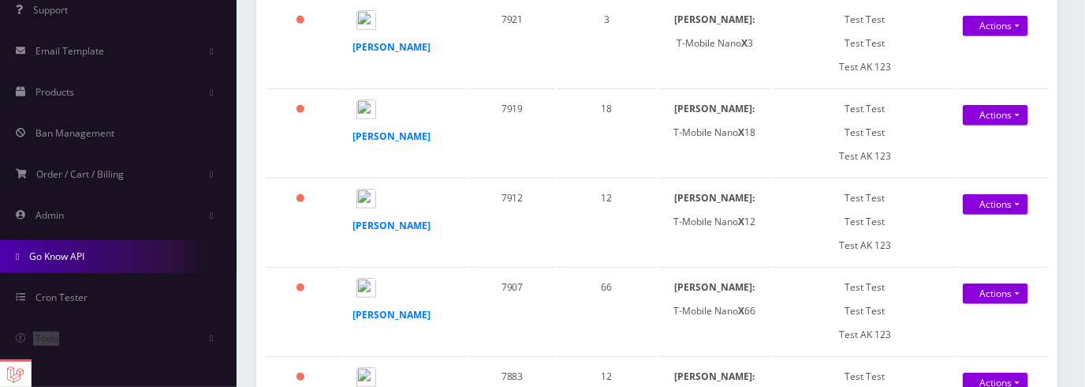
scroll to position [426, 0]
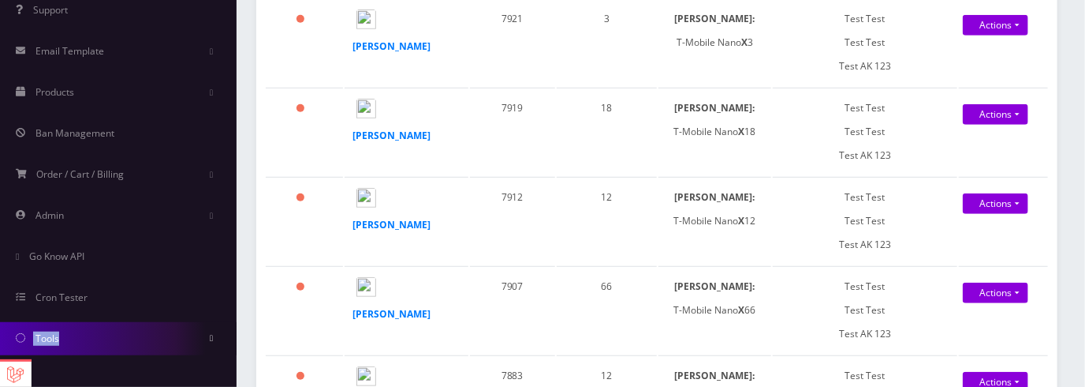
click at [80, 334] on link "Tools" at bounding box center [118, 338] width 237 height 33
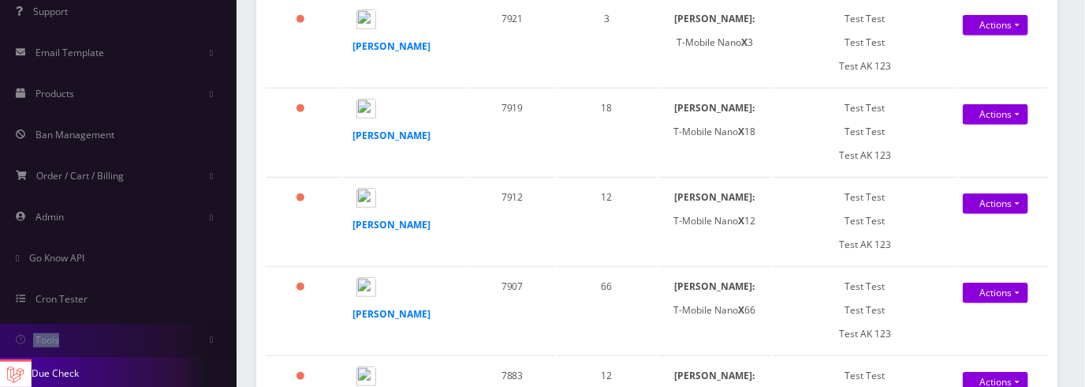
scroll to position [473, 0]
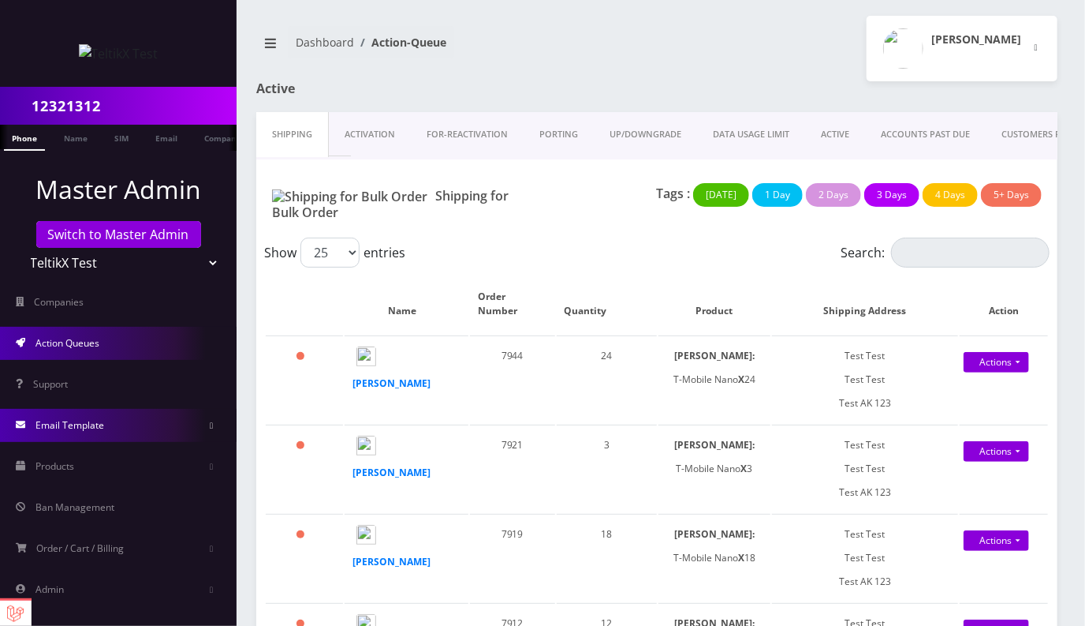
scroll to position [135, 0]
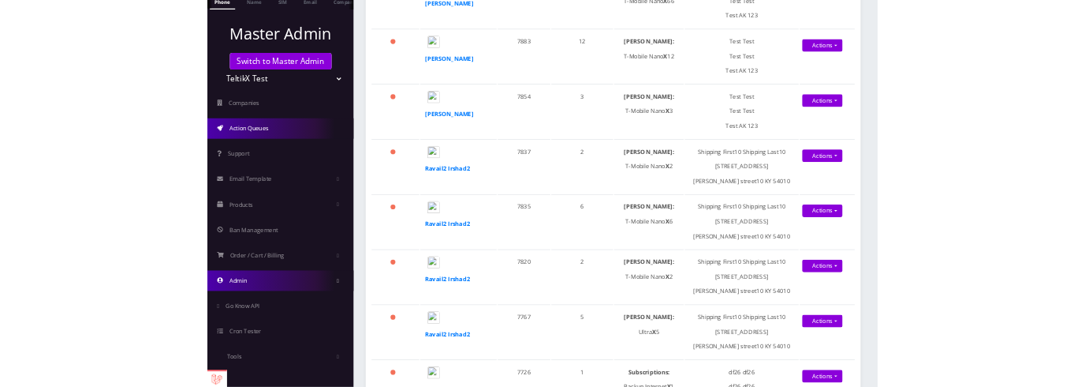
scroll to position [851, 0]
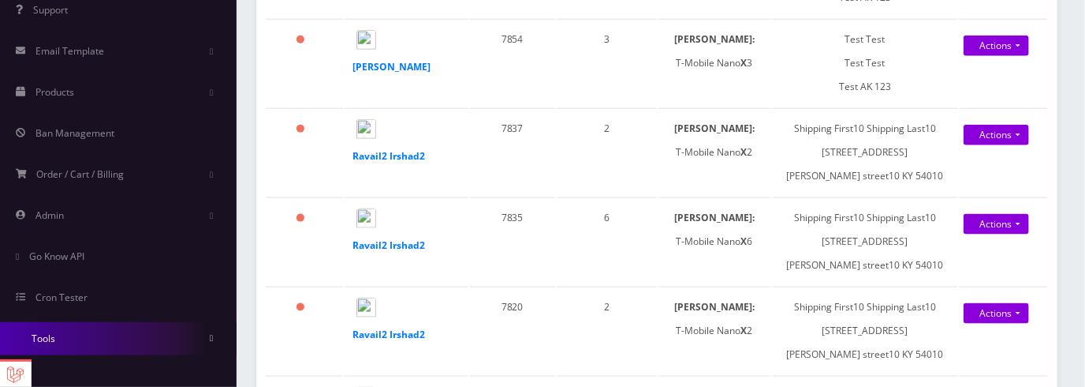
scroll to position [1090, 0]
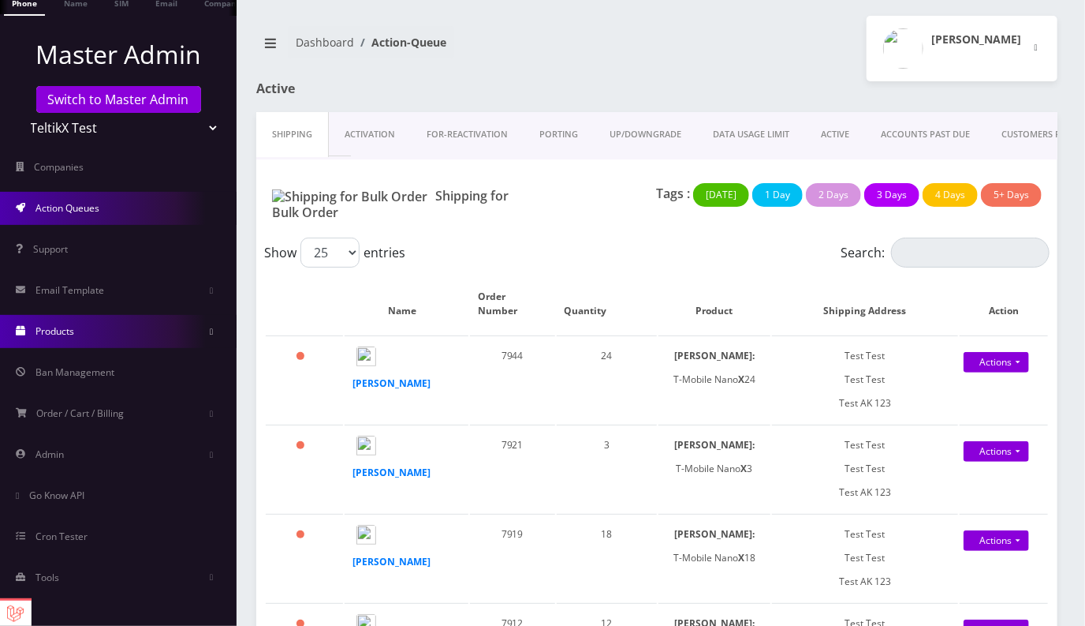
scroll to position [117, 0]
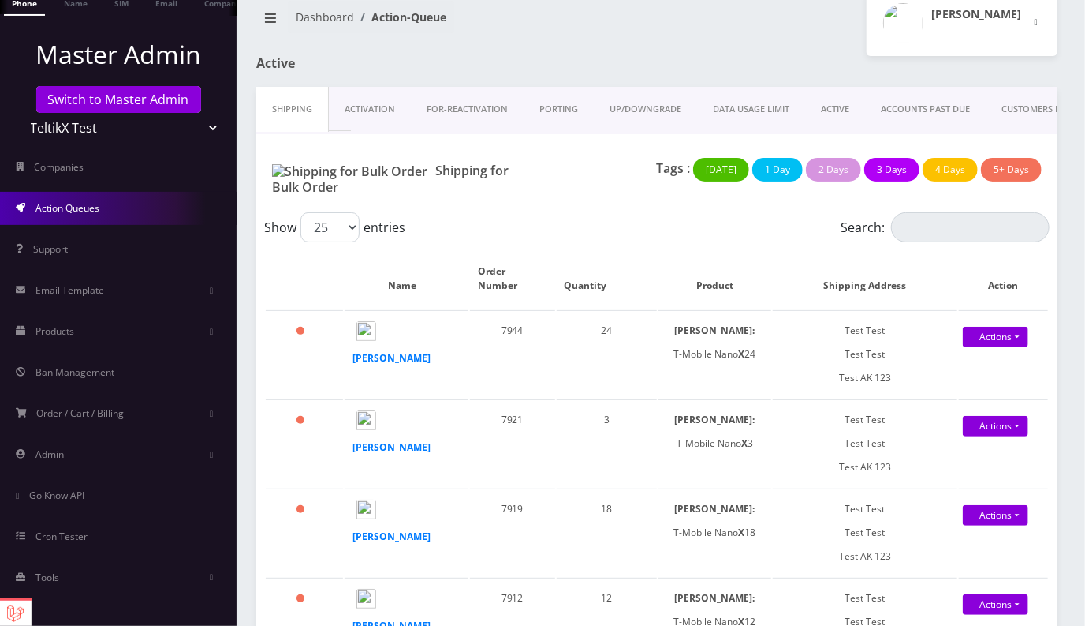
scroll to position [28, 0]
